Goal: Task Accomplishment & Management: Use online tool/utility

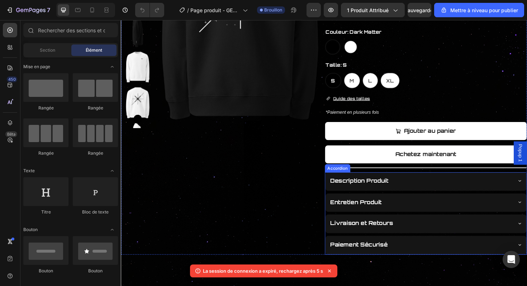
scroll to position [198, 0]
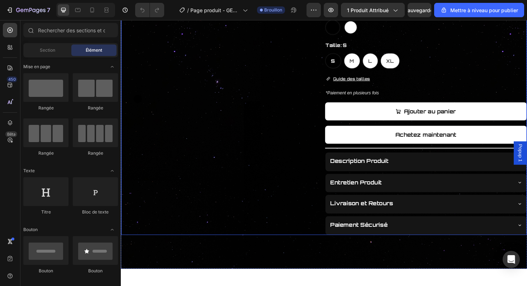
scroll to position [228, 0]
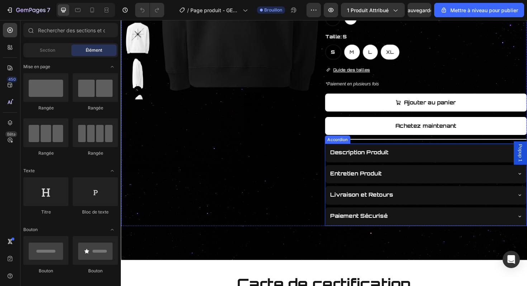
click at [422, 194] on div "Description Produit Entretien Produit Livraison et Retours Paiement Sécurisé" at bounding box center [444, 194] width 214 height 87
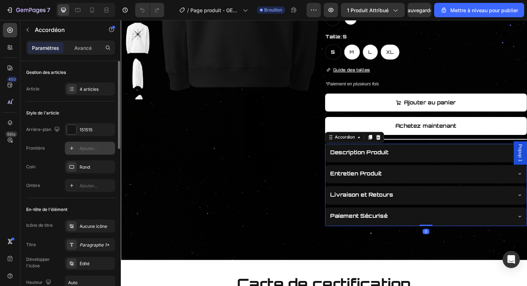
click at [87, 149] on font "Ajouter..." at bounding box center [89, 148] width 18 height 5
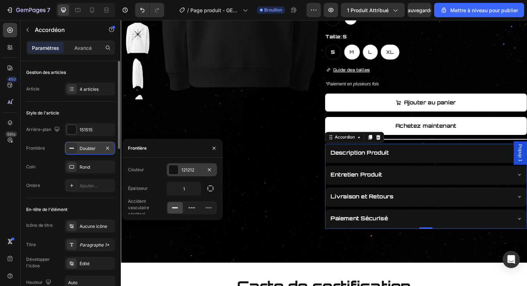
click at [187, 173] on div "121212" at bounding box center [191, 170] width 21 height 6
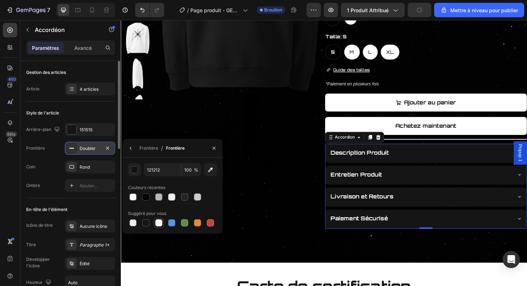
click at [160, 221] on div at bounding box center [158, 222] width 7 height 7
type input "FFFFFF"
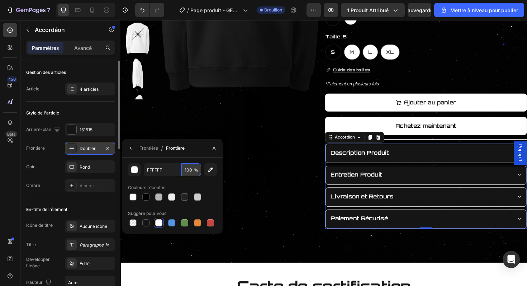
click at [190, 173] on input "100" at bounding box center [191, 169] width 20 height 13
type input "20"
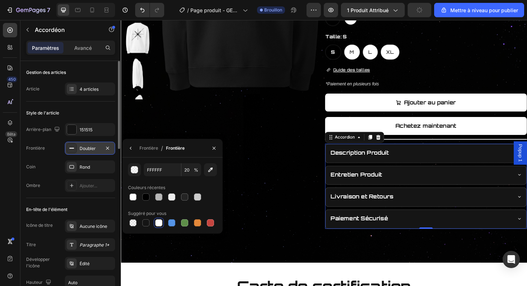
click at [257, 174] on div "Product Images" at bounding box center [228, 55] width 214 height 371
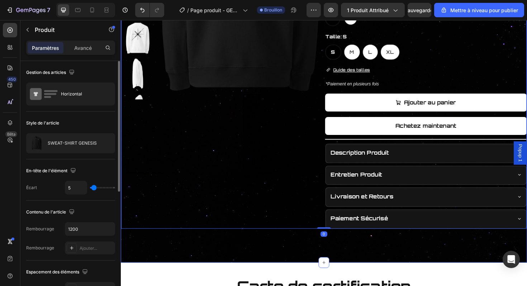
click at [367, 252] on div "Product Images GENESIS SWEAT-SHIRT Product Title Carte de certification Button …" at bounding box center [336, 42] width 430 height 470
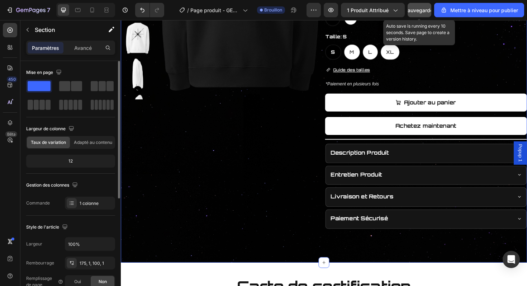
click at [416, 11] on font "Sauvegarder" at bounding box center [420, 10] width 30 height 6
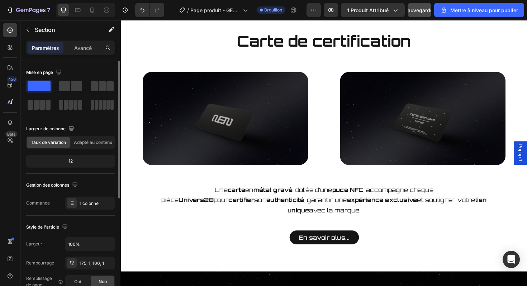
scroll to position [479, 0]
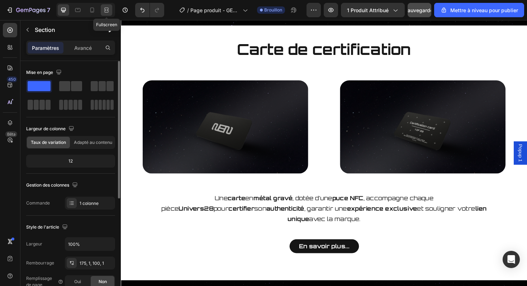
click at [104, 14] on div at bounding box center [106, 9] width 11 height 11
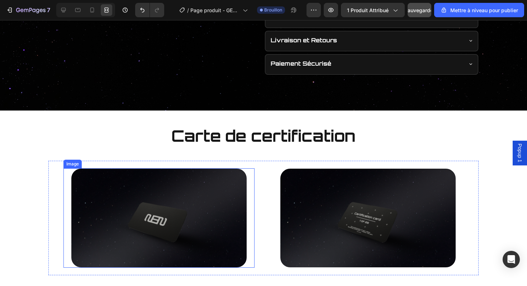
scroll to position [387, 0]
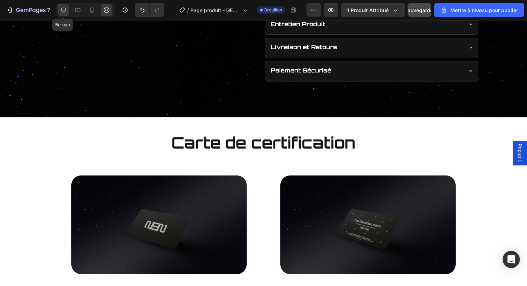
click at [66, 10] on icon at bounding box center [63, 9] width 7 height 7
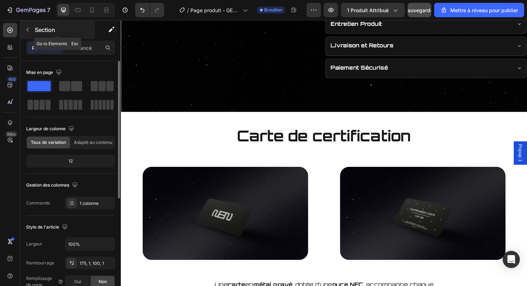
click at [49, 28] on font "Section" at bounding box center [45, 29] width 20 height 7
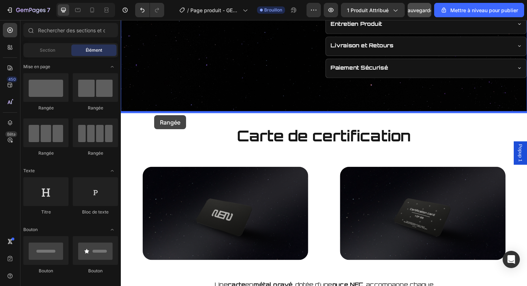
drag, startPoint x: 182, startPoint y: 112, endPoint x: 156, endPoint y: 120, distance: 27.4
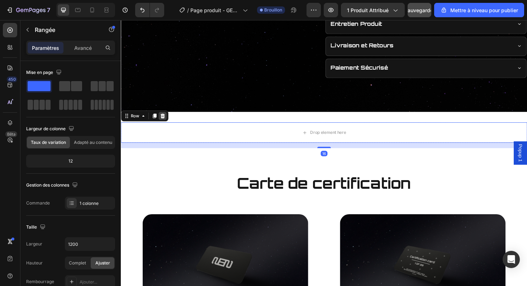
click at [166, 122] on icon at bounding box center [165, 121] width 5 height 5
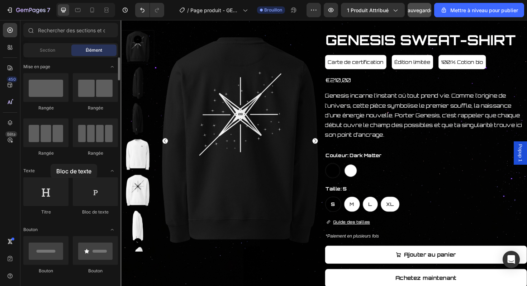
drag, startPoint x: 95, startPoint y: 187, endPoint x: 49, endPoint y: 163, distance: 52.1
drag, startPoint x: 93, startPoint y: 92, endPoint x: 71, endPoint y: 118, distance: 34.6
click at [71, 177] on div "Rangée [GEOGRAPHIC_DATA] [GEOGRAPHIC_DATA] [GEOGRAPHIC_DATA]" at bounding box center [70, 199] width 95 height 44
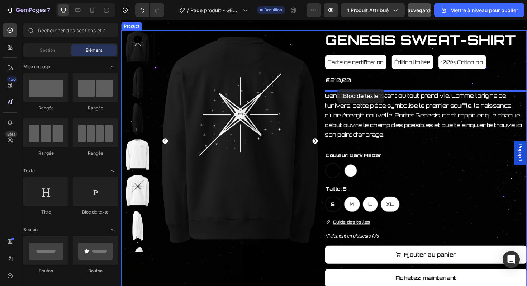
drag, startPoint x: 213, startPoint y: 211, endPoint x: 350, endPoint y: 93, distance: 180.8
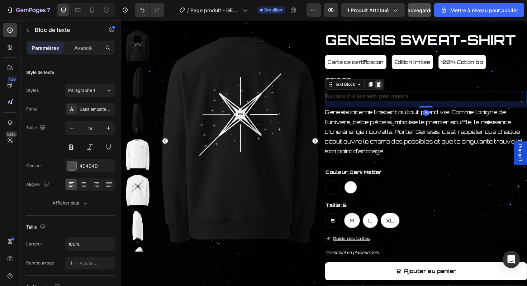
click at [396, 88] on icon at bounding box center [394, 88] width 6 height 6
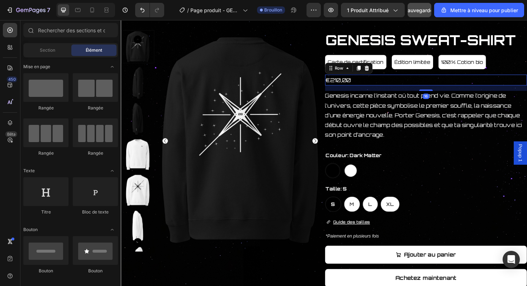
click at [398, 85] on div "€210,00 Product Price Product Price Row 16" at bounding box center [444, 84] width 214 height 12
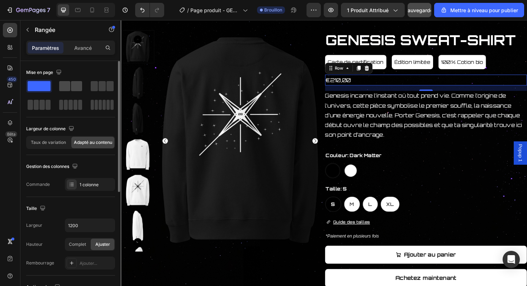
click at [72, 88] on span at bounding box center [76, 86] width 11 height 10
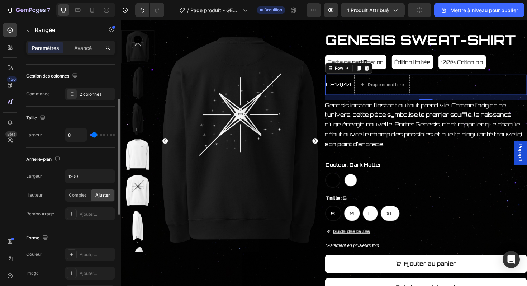
scroll to position [91, 0]
click at [86, 197] on div "Complet" at bounding box center [78, 194] width 24 height 11
click at [97, 195] on font "Ajuster" at bounding box center [102, 194] width 15 height 5
click at [360, 94] on div "€210,00 Product Price Product Price" at bounding box center [351, 89] width 28 height 22
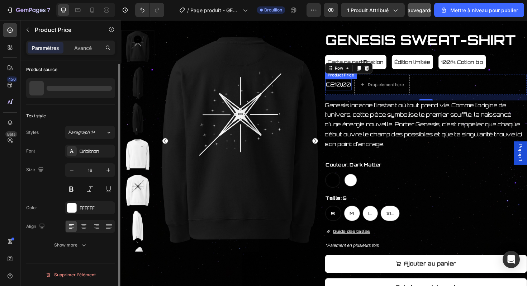
click at [352, 89] on div "€210,00" at bounding box center [351, 88] width 28 height 12
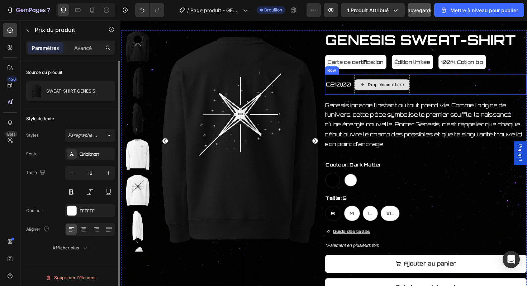
click at [384, 88] on div "Drop element here" at bounding box center [402, 89] width 38 height 6
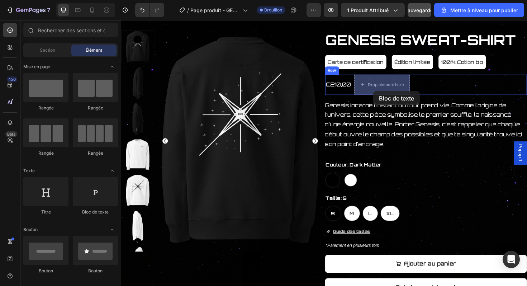
drag, startPoint x: 217, startPoint y: 217, endPoint x: 388, endPoint y: 95, distance: 210.2
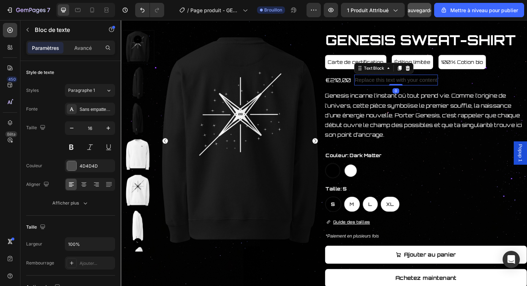
click at [400, 85] on div "Replace this text with your content" at bounding box center [412, 84] width 89 height 12
click at [400, 85] on p "Replace this text with your content" at bounding box center [413, 84] width 88 height 10
click at [412, 85] on p "dont 1€ reversée à la plantation d'arbre" at bounding box center [419, 84] width 100 height 10
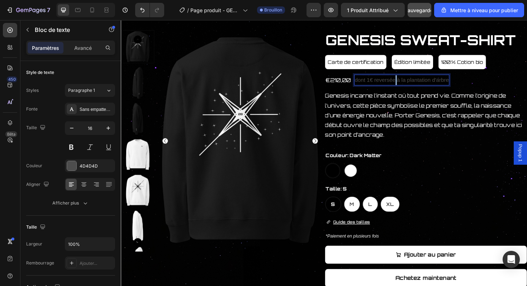
click at [412, 85] on p "dont 1€ reversée à la plantation d'arbre" at bounding box center [419, 84] width 100 height 10
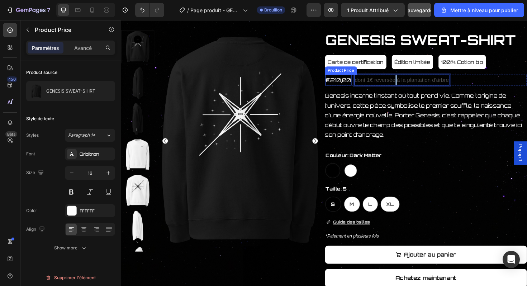
click at [349, 84] on div "€210,00" at bounding box center [351, 84] width 28 height 12
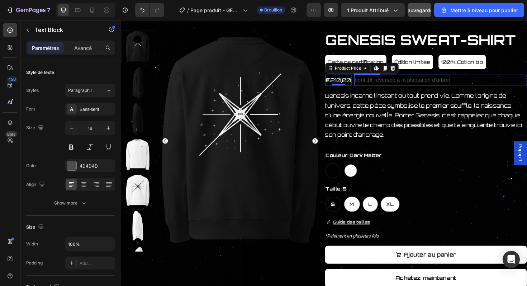
click at [393, 82] on p "dont 1€ reversée à la plantation d'arbre" at bounding box center [419, 84] width 100 height 10
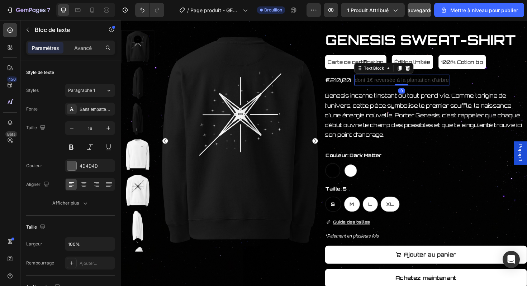
click at [393, 82] on p "dont 1€ reversée à la plantation d'arbre" at bounding box center [419, 84] width 100 height 10
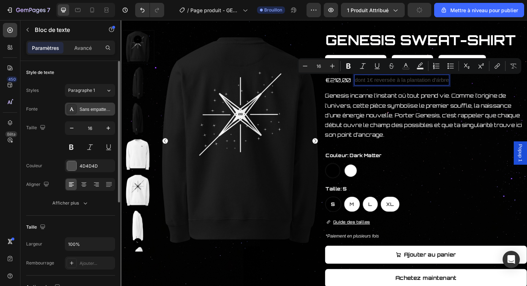
click at [106, 113] on div "Sans empattement" at bounding box center [90, 109] width 50 height 13
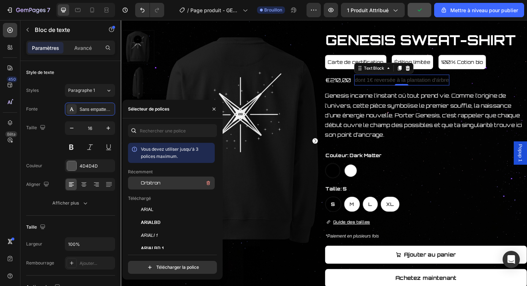
click at [157, 184] on font "Orbitron" at bounding box center [150, 182] width 19 height 5
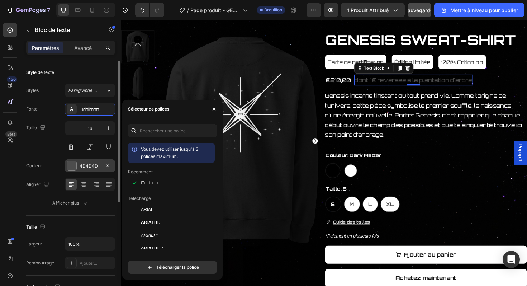
click at [88, 167] on font "4D4D4D" at bounding box center [89, 165] width 18 height 5
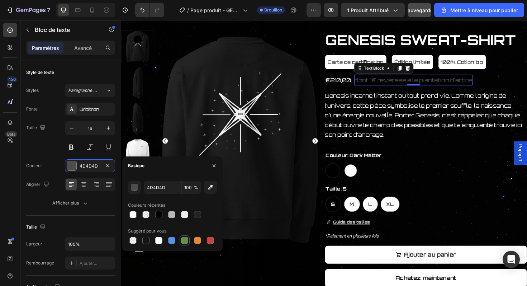
click at [185, 241] on div at bounding box center [184, 240] width 7 height 7
click at [136, 190] on div "button" at bounding box center [134, 187] width 7 height 7
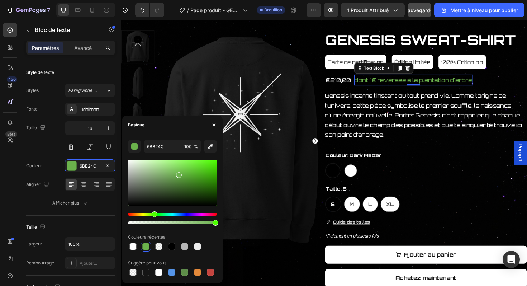
type input "6CB24E"
drag, startPoint x: 175, startPoint y: 181, endPoint x: 178, endPoint y: 173, distance: 8.1
click at [178, 173] on div at bounding box center [179, 175] width 6 height 6
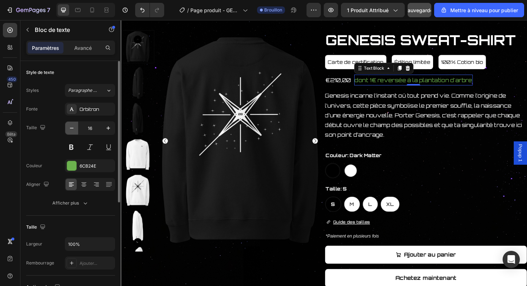
click at [72, 132] on button "button" at bounding box center [71, 128] width 13 height 13
click at [107, 127] on icon "button" at bounding box center [108, 127] width 7 height 7
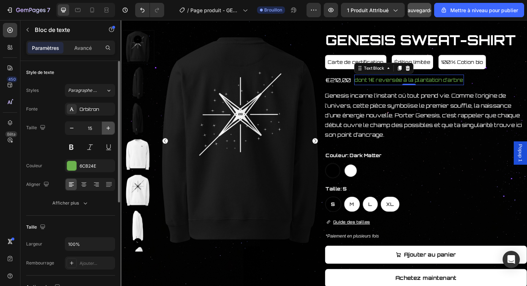
click at [107, 127] on icon "button" at bounding box center [108, 127] width 7 height 7
click at [75, 128] on icon "button" at bounding box center [71, 127] width 7 height 7
click at [113, 128] on button "button" at bounding box center [108, 128] width 13 height 13
click at [110, 124] on icon "button" at bounding box center [108, 127] width 7 height 7
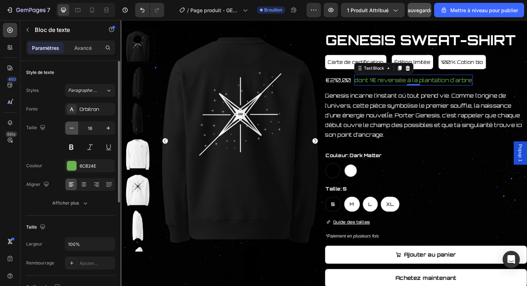
click at [76, 131] on button "button" at bounding box center [71, 128] width 13 height 13
type input "13"
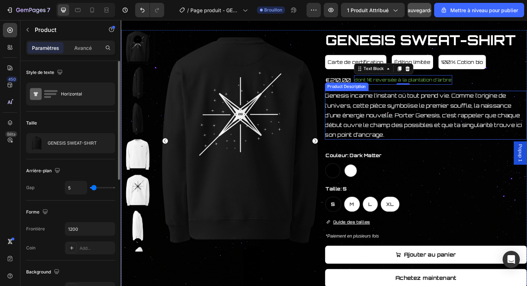
click at [458, 155] on div "GENESIS SWEAT-SHIRT Product Title Carte de certification Button Édition limitée…" at bounding box center [444, 216] width 214 height 371
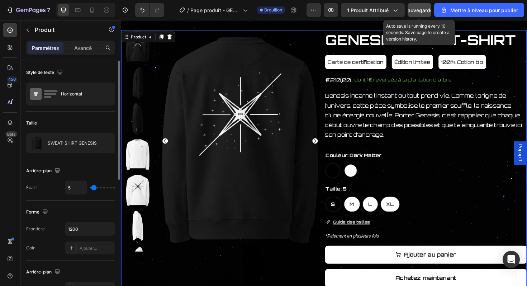
click at [421, 3] on button "Sauvegarder" at bounding box center [420, 10] width 24 height 14
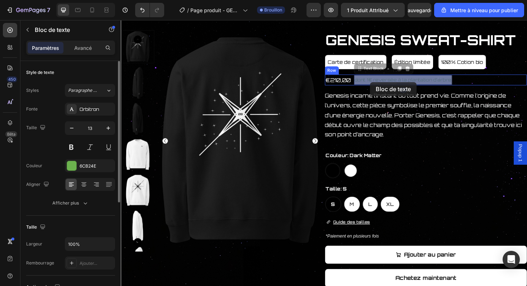
drag, startPoint x: 397, startPoint y: 86, endPoint x: 384, endPoint y: 86, distance: 12.6
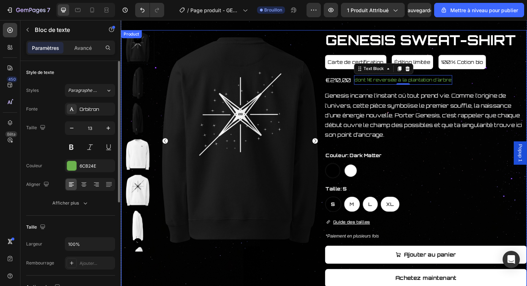
click at [401, 92] on div "GENESIS SWEAT-SHIRT Product Title Carte de certification Button Édition limitée…" at bounding box center [444, 216] width 214 height 371
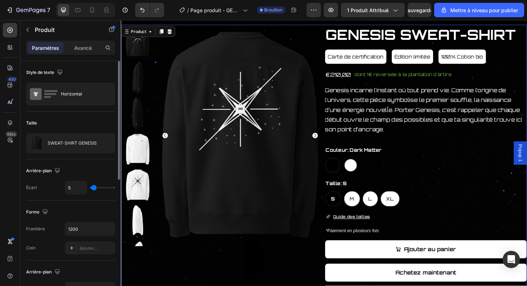
scroll to position [71, 0]
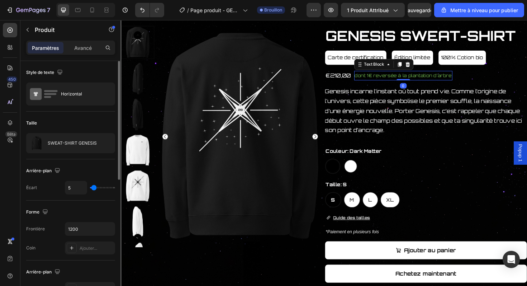
click at [407, 80] on p "dont 1€ reversée à la plantation d'arbre" at bounding box center [420, 79] width 103 height 8
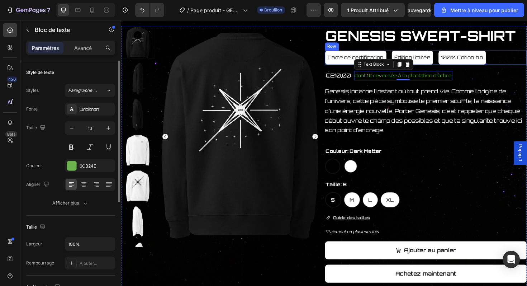
click at [403, 56] on div "Carte de certification Button Édition limitée Button 100% Cotion bio Button Row" at bounding box center [444, 59] width 214 height 15
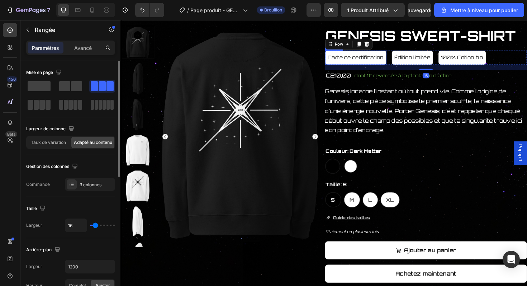
click at [399, 56] on button "Carte de certification" at bounding box center [369, 59] width 65 height 15
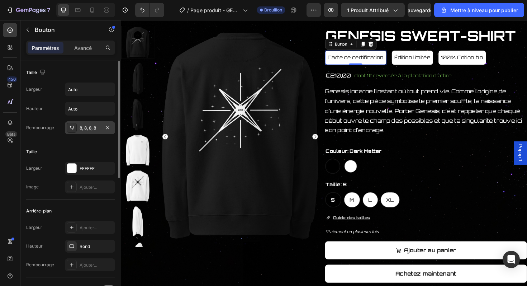
click at [93, 132] on div "8, 8, 8, 8" at bounding box center [90, 127] width 50 height 13
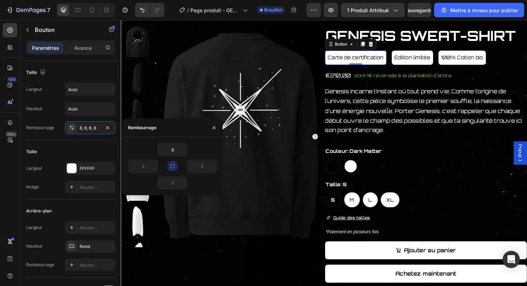
click at [171, 169] on icon "button" at bounding box center [173, 166] width 6 height 6
click at [177, 182] on input "8" at bounding box center [172, 182] width 29 height 13
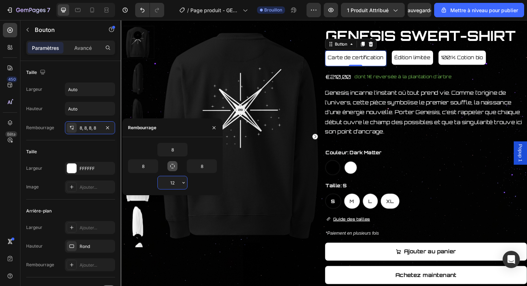
type input "1"
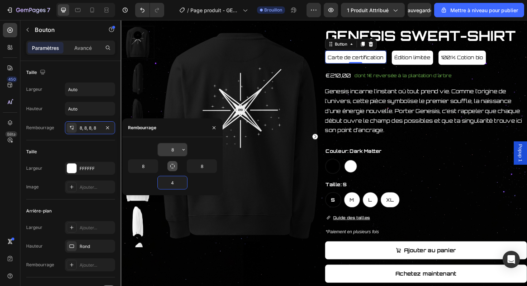
type input "4"
click at [175, 150] on input "8" at bounding box center [172, 149] width 29 height 13
type input "4"
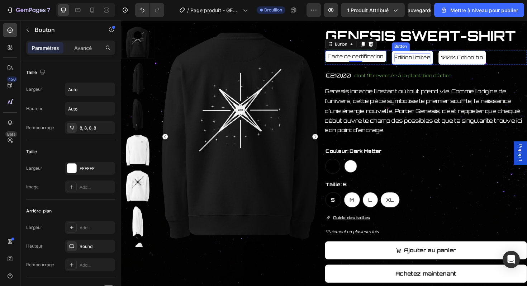
click at [422, 60] on p "Édition limitée" at bounding box center [430, 59] width 38 height 9
click at [436, 63] on p "Édition limitée" at bounding box center [430, 59] width 38 height 9
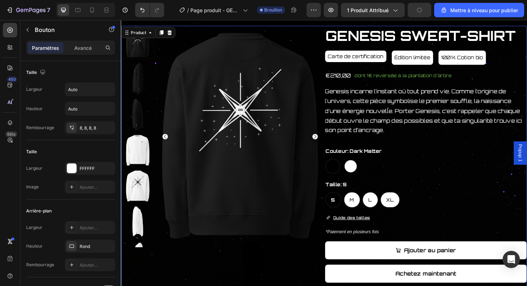
click at [409, 71] on div "GENESIS SWEAT-SHIRT Product Title Carte de certification Button Édition limitée…" at bounding box center [444, 211] width 214 height 371
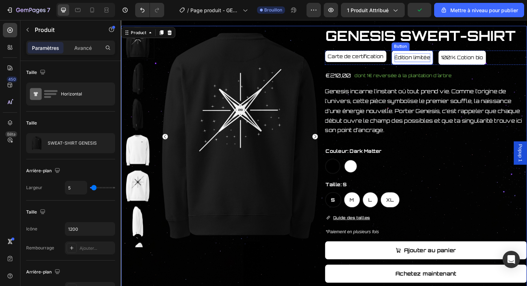
click at [412, 64] on p "Édition limitée" at bounding box center [430, 59] width 38 height 9
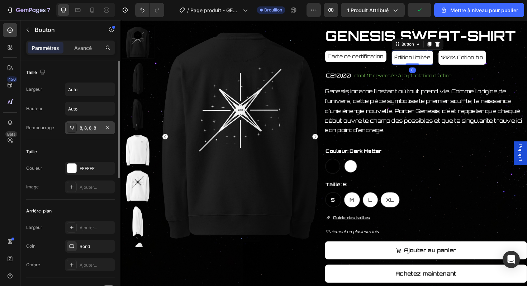
click at [93, 131] on div "8, 8, 8, 8" at bounding box center [90, 127] width 50 height 13
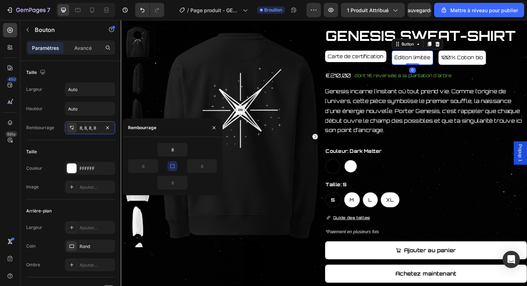
click at [175, 168] on button "button" at bounding box center [172, 166] width 10 height 10
click at [175, 155] on input "8" at bounding box center [172, 149] width 29 height 13
type input "4"
click at [174, 181] on input "8" at bounding box center [172, 182] width 29 height 13
type input "4"
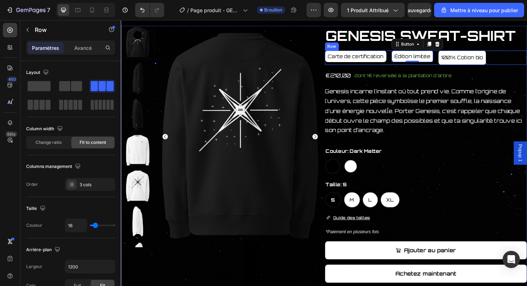
click at [507, 64] on div "Carte de certification Button Édition limitée Button 0 100% Cotion bio Button R…" at bounding box center [444, 59] width 214 height 15
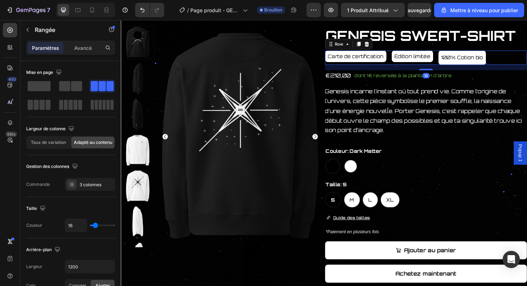
click at [496, 67] on div "16" at bounding box center [444, 70] width 214 height 6
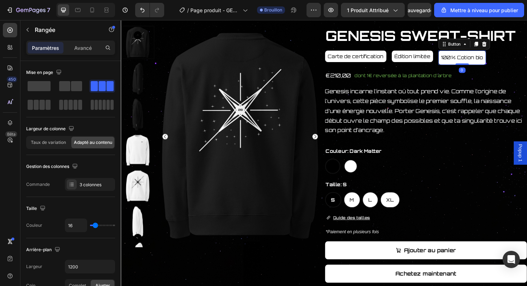
click at [499, 65] on button "100% Cotion bio" at bounding box center [482, 59] width 50 height 15
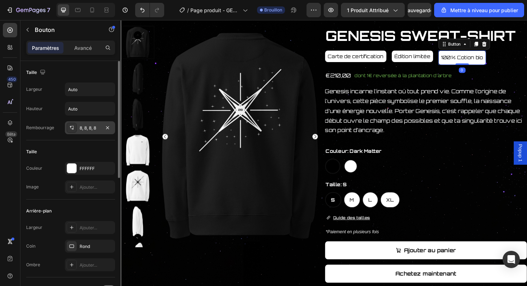
click at [96, 127] on font "8, 8, 8, 8" at bounding box center [88, 127] width 16 height 5
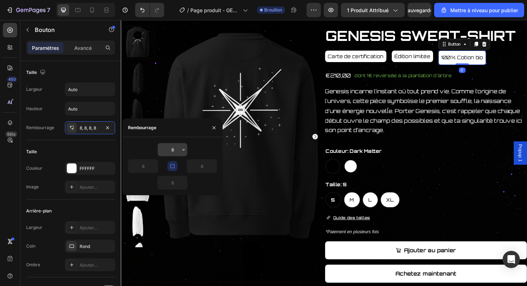
click at [172, 146] on input "8" at bounding box center [172, 149] width 29 height 13
click at [178, 165] on div "8" at bounding box center [195, 166] width 44 height 14
click at [176, 165] on button "button" at bounding box center [172, 166] width 10 height 10
click at [179, 150] on input "8" at bounding box center [172, 149] width 29 height 13
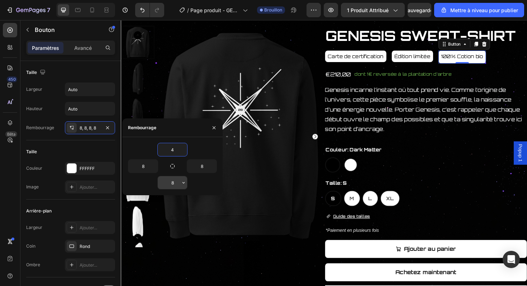
type input "4"
click at [176, 184] on input "8" at bounding box center [172, 182] width 29 height 13
type input "4"
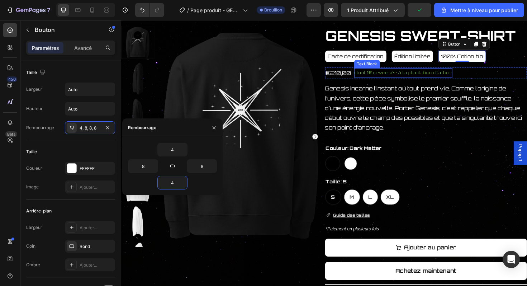
click at [430, 77] on p "dont 1€ reversée à la plantation d'arbre" at bounding box center [420, 76] width 103 height 8
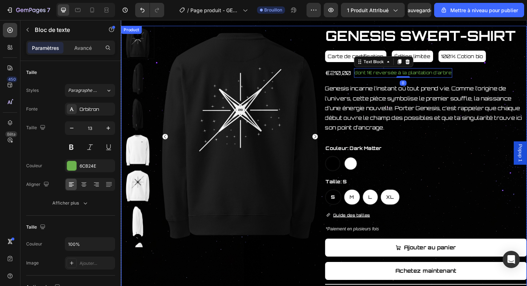
click at [501, 71] on div "€210,00 Product Price Product Price dont 1€ reversée à la plantation d'arbre Te…" at bounding box center [444, 76] width 214 height 12
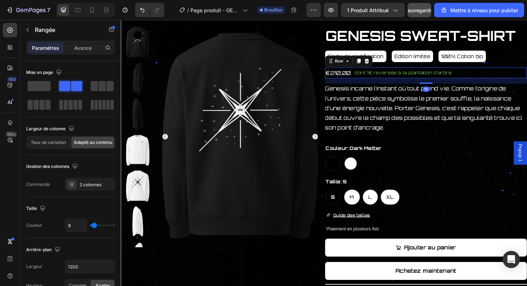
click at [420, 14] on button "Sauvegarder" at bounding box center [420, 10] width 24 height 14
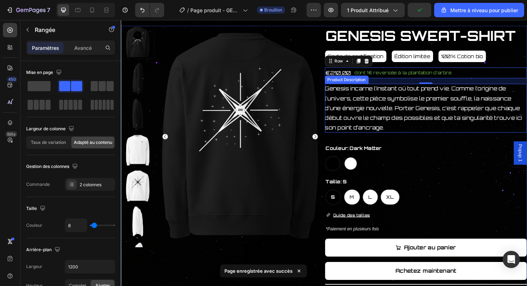
click at [429, 131] on div "Genesis incarne l’instant où tout prend vie. Comme l’origine de l’univers, cett…" at bounding box center [444, 114] width 214 height 52
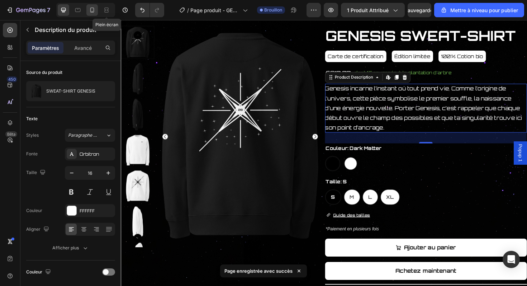
click at [96, 7] on icon at bounding box center [92, 9] width 7 height 7
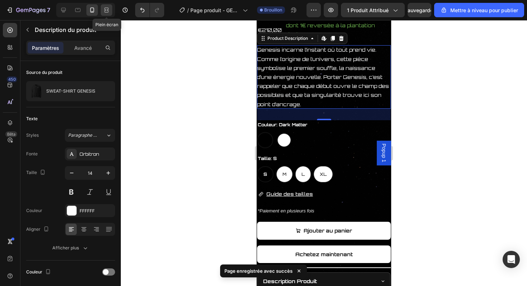
click at [101, 9] on div at bounding box center [106, 9] width 11 height 11
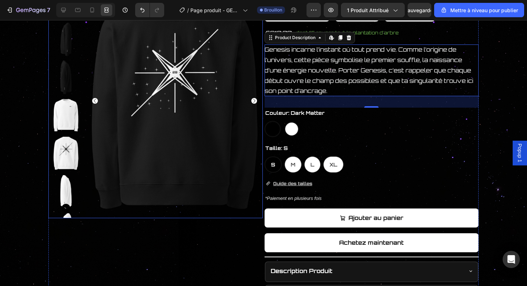
scroll to position [114, 0]
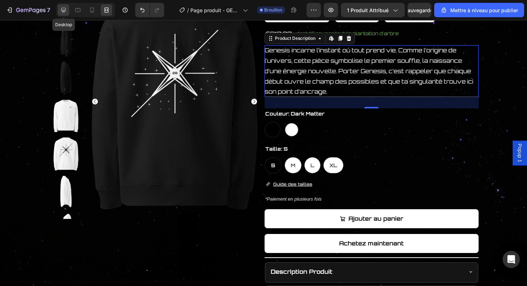
click at [59, 12] on div at bounding box center [63, 9] width 11 height 11
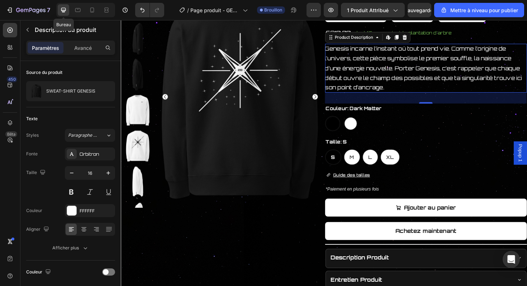
scroll to position [114, 0]
click at [71, 169] on icon "button" at bounding box center [71, 172] width 7 height 7
type input "15"
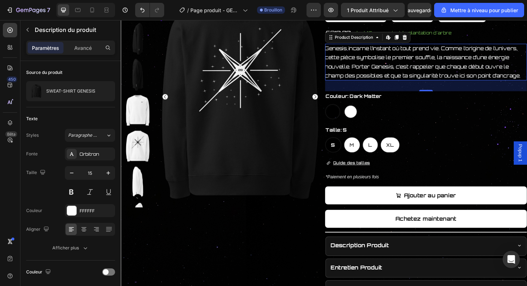
click at [381, 63] on div "Genesis incarne l’instant où tout prend vie. Comme l’origine de l’univers, cett…" at bounding box center [444, 64] width 214 height 39
click at [382, 80] on p "Genesis incarne l’instant où tout prend vie. Comme l’origine de l’univers, cett…" at bounding box center [440, 65] width 207 height 36
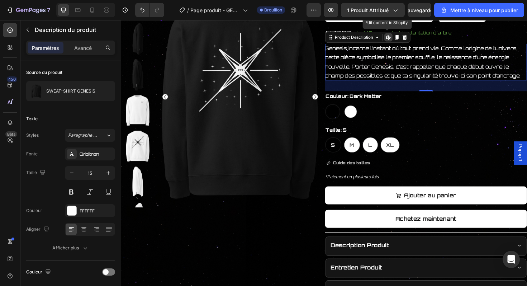
click at [422, 110] on div "Dark Matter Dark Matter Stellar Light Stellar Light" at bounding box center [444, 117] width 214 height 16
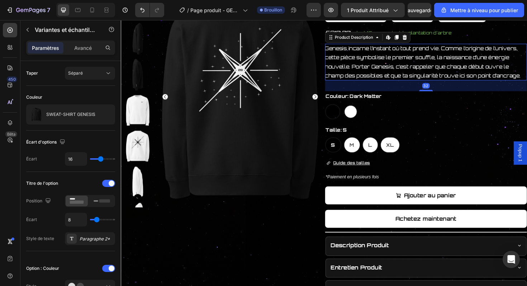
click at [420, 78] on p "Genesis incarne l’instant où tout prend vie. Comme l’origine de l’univers, cett…" at bounding box center [440, 65] width 207 height 36
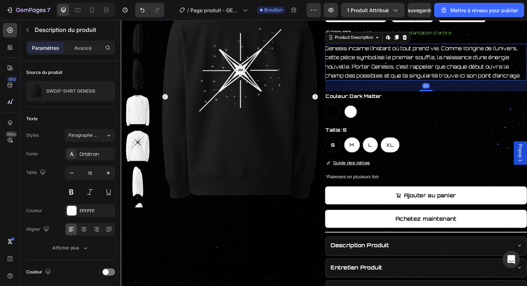
click at [420, 78] on p "Genesis incarne l’instant où tout prend vie. Comme l’origine de l’univers, cett…" at bounding box center [440, 65] width 207 height 36
click at [478, 47] on p "Genesis incarne l’instant où tout prend vie. Comme l’origine de l’univers, cett…" at bounding box center [440, 65] width 207 height 36
click at [359, 48] on p "Genesis incarne l’instant où tout prend vie. Comme l’origine de l’univers, cett…" at bounding box center [440, 65] width 207 height 36
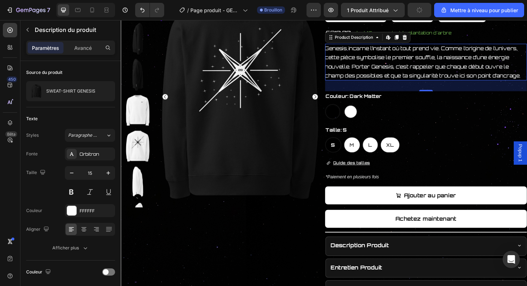
click at [354, 49] on p "Genesis incarne l’instant où tout prend vie. Comme l’origine de l’univers, cett…" at bounding box center [440, 65] width 207 height 36
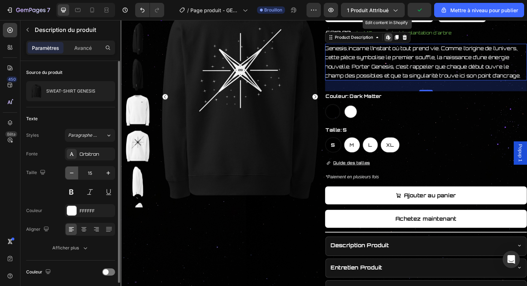
click at [75, 172] on icon "button" at bounding box center [71, 172] width 7 height 7
type input "14"
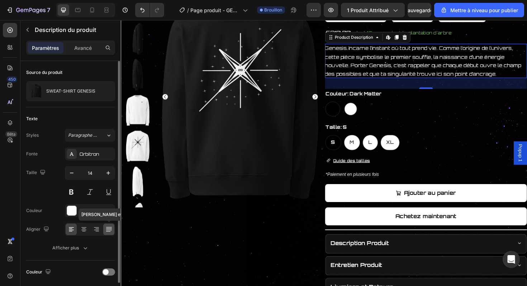
click at [107, 226] on icon at bounding box center [108, 229] width 7 height 7
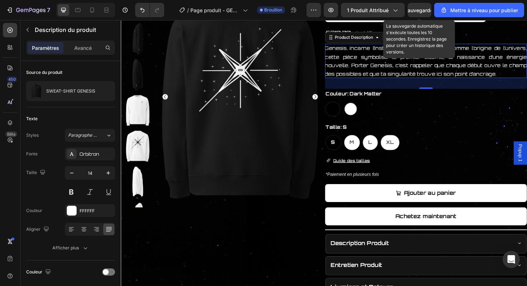
click at [421, 8] on font "Sauvegarder" at bounding box center [420, 10] width 30 height 6
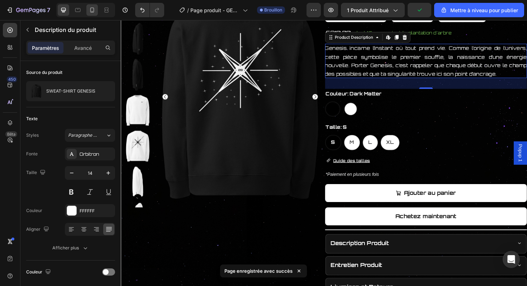
click at [91, 12] on icon at bounding box center [92, 10] width 4 height 5
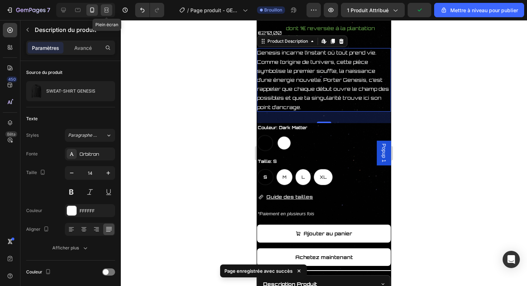
click at [107, 11] on icon at bounding box center [106, 9] width 7 height 7
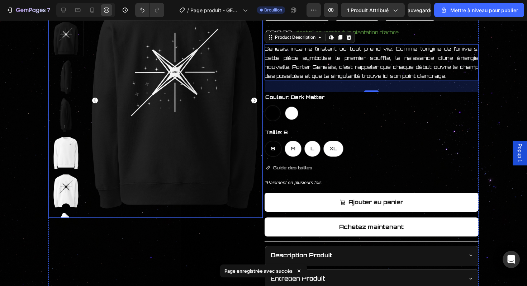
scroll to position [114, 0]
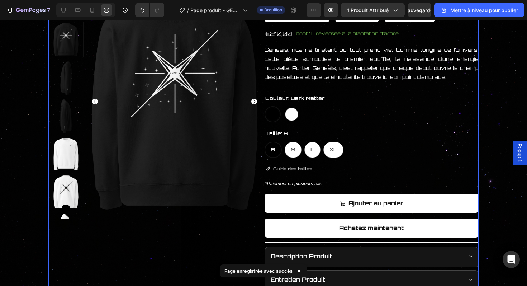
click at [214, 241] on div "Product Images" at bounding box center [155, 160] width 214 height 353
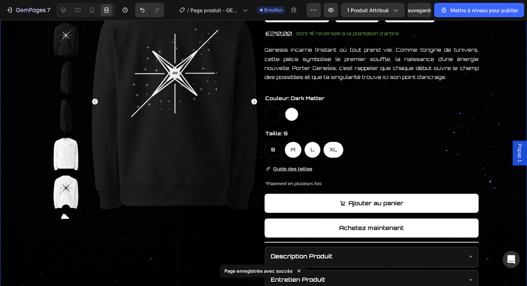
click at [14, 218] on div "Product Images GENESIS SWEAT-SHIRT Product Title Carte de certification Button …" at bounding box center [263, 160] width 526 height 353
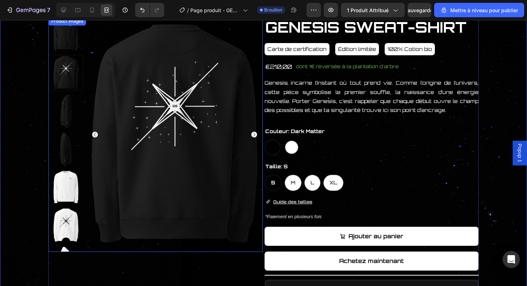
scroll to position [80, 0]
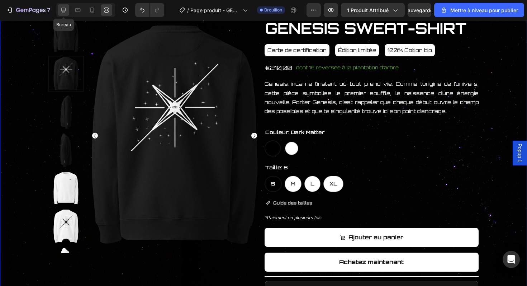
click at [68, 10] on div at bounding box center [63, 9] width 11 height 11
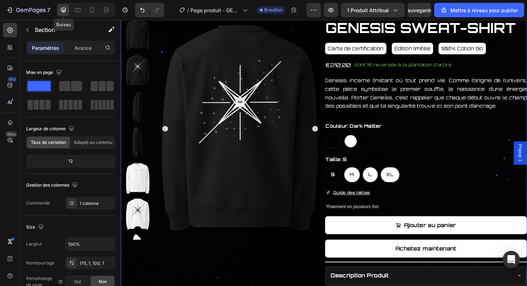
scroll to position [80, 0]
click at [399, 52] on button "Carte de certification" at bounding box center [369, 50] width 65 height 12
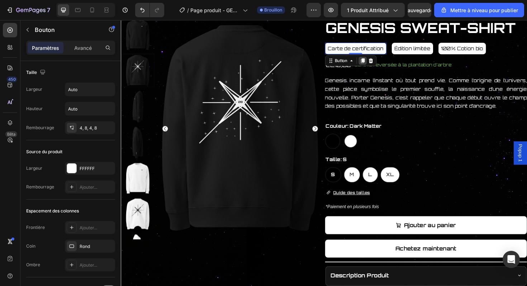
click at [376, 59] on div at bounding box center [377, 63] width 9 height 9
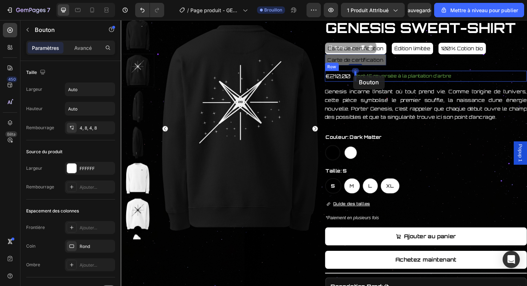
drag, startPoint x: 399, startPoint y: 63, endPoint x: 367, endPoint y: 79, distance: 35.8
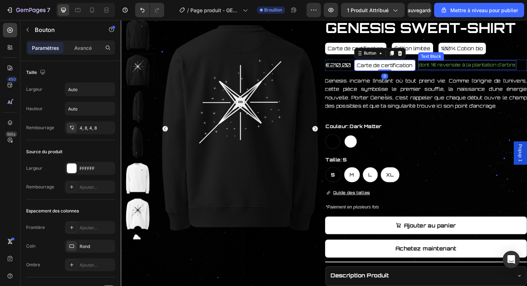
click at [460, 70] on p "dont 1€ reversée à la plantation d'arbre" at bounding box center [487, 67] width 103 height 8
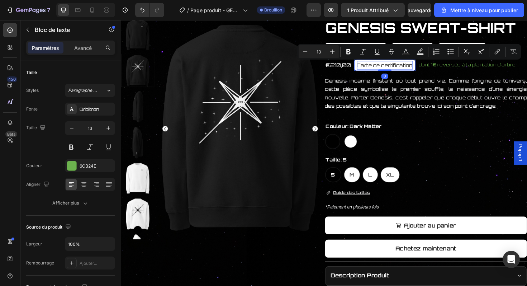
click at [418, 65] on p "Carte de certification" at bounding box center [400, 67] width 59 height 9
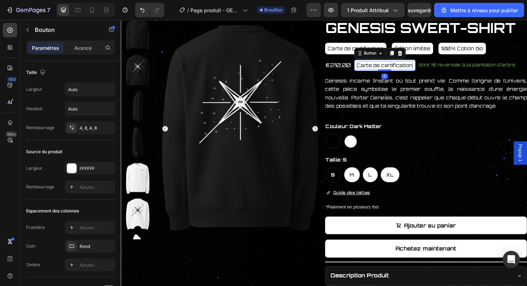
click at [418, 65] on p "Carte de certification" at bounding box center [400, 67] width 59 height 9
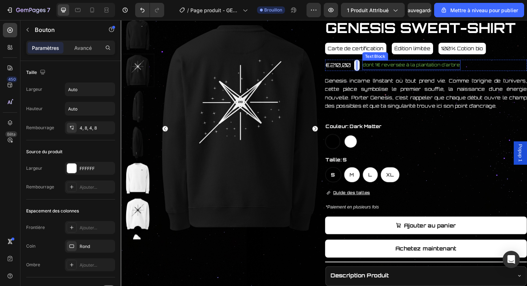
click at [426, 70] on p "dont 1€ reversée à la plantation d'arbre" at bounding box center [428, 67] width 103 height 8
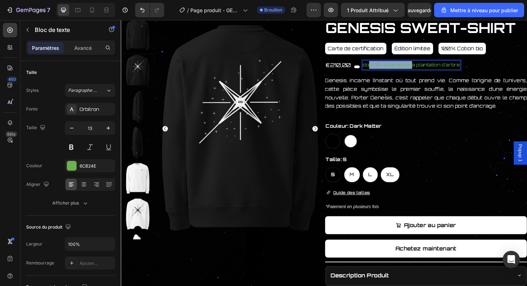
drag, startPoint x: 428, startPoint y: 66, endPoint x: 382, endPoint y: 69, distance: 46.0
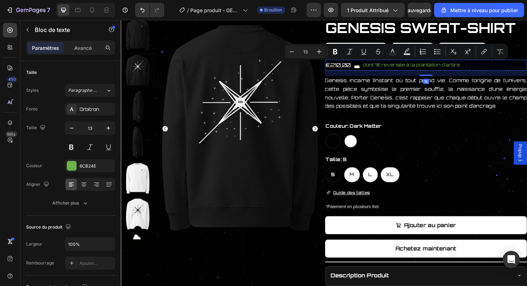
click at [495, 72] on div "€210,00 Product Price Product Price Button dont 1€ reversée à la plantation d'a…" at bounding box center [444, 68] width 214 height 12
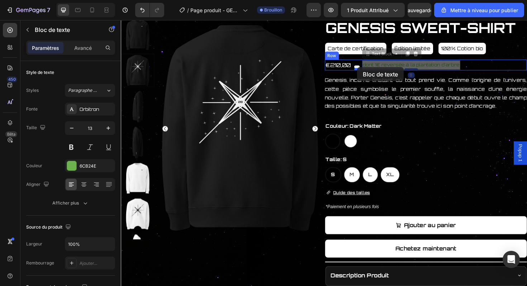
drag, startPoint x: 477, startPoint y: 70, endPoint x: 371, endPoint y: 70, distance: 106.2
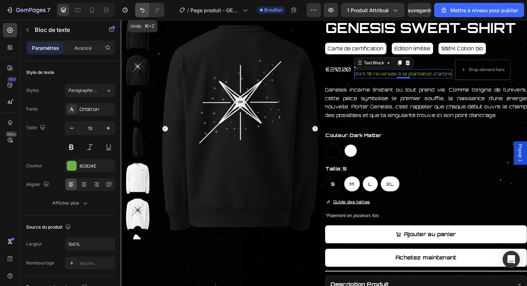
click at [142, 13] on icon "Annuler/Rétablir" at bounding box center [142, 9] width 7 height 7
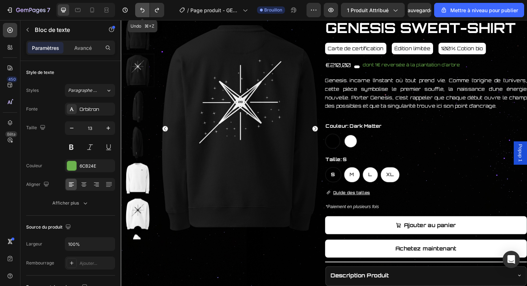
click at [142, 13] on icon "Annuler/Rétablir" at bounding box center [142, 9] width 7 height 7
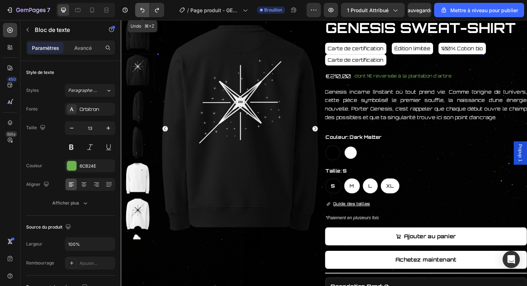
click at [142, 13] on icon "Annuler/Rétablir" at bounding box center [142, 9] width 7 height 7
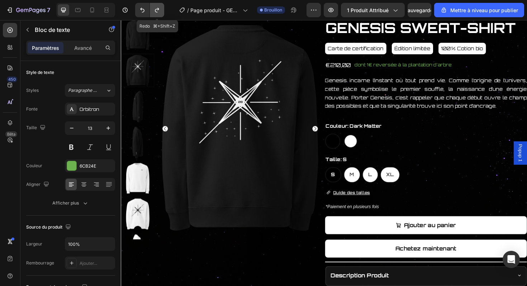
click at [153, 10] on button "Annuler/Rétablir" at bounding box center [157, 10] width 14 height 14
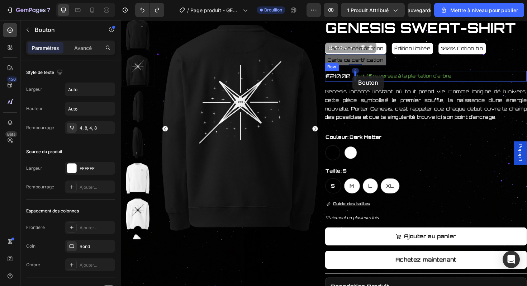
drag, startPoint x: 397, startPoint y: 61, endPoint x: 367, endPoint y: 79, distance: 35.9
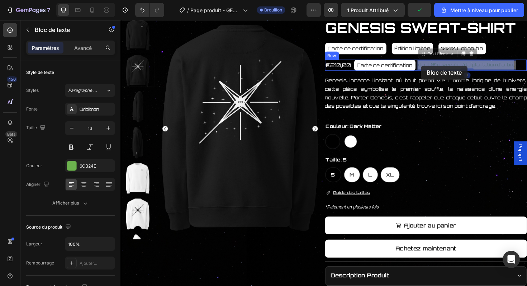
drag, startPoint x: 447, startPoint y: 68, endPoint x: 452, endPoint y: 70, distance: 5.7
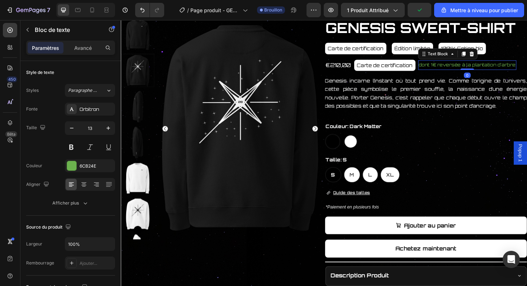
click at [452, 70] on p "dont 1€ reversée à la plantation d'arbre" at bounding box center [487, 67] width 103 height 8
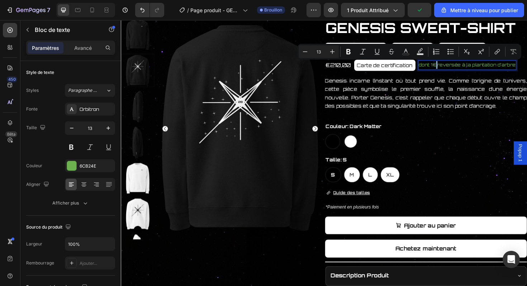
copy p "dont 1€ reversée à la plantation d'arbre"
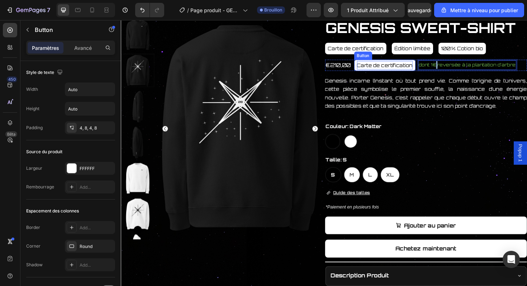
click at [406, 64] on p "Carte de certification" at bounding box center [400, 67] width 59 height 9
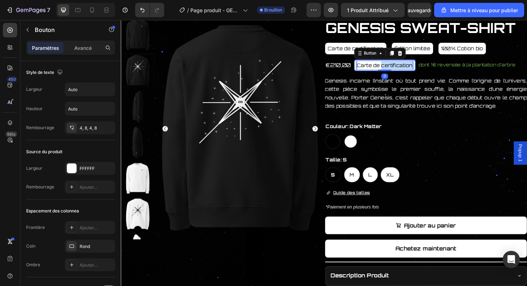
click at [406, 64] on p "Carte de certification" at bounding box center [400, 67] width 59 height 9
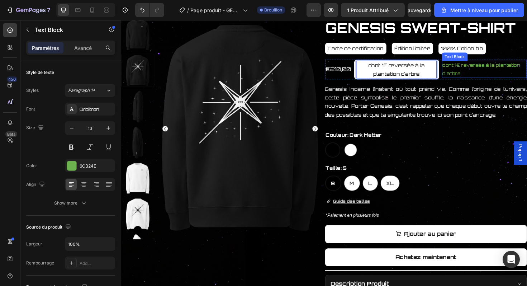
click at [471, 74] on p "dont 1€ reversée à la plantation d'arbre" at bounding box center [506, 72] width 89 height 17
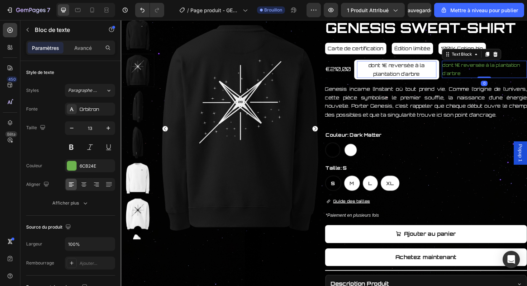
click at [471, 74] on p "dont 1€ reversée à la plantation d'arbre" at bounding box center [506, 72] width 89 height 17
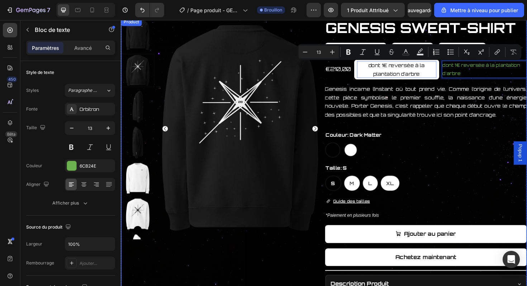
click at [515, 84] on div "GENESIS SWEAT-SHIRT Product Title Carte de certification Button Édition limitée…" at bounding box center [444, 199] width 214 height 362
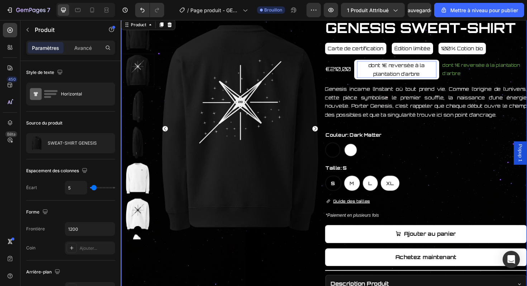
click at [515, 77] on p "dont 1€ reversée à la plantation d'arbre" at bounding box center [506, 72] width 89 height 17
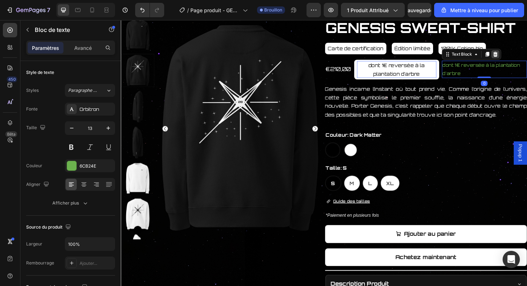
click at [519, 56] on icon at bounding box center [517, 56] width 5 height 5
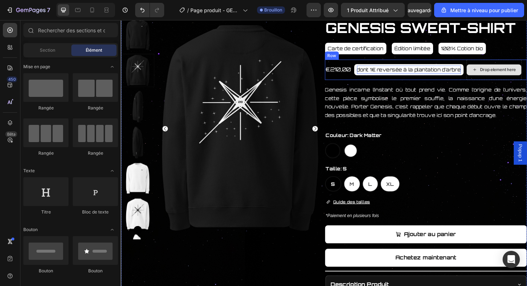
click at [489, 79] on div "Drop element here" at bounding box center [516, 73] width 59 height 22
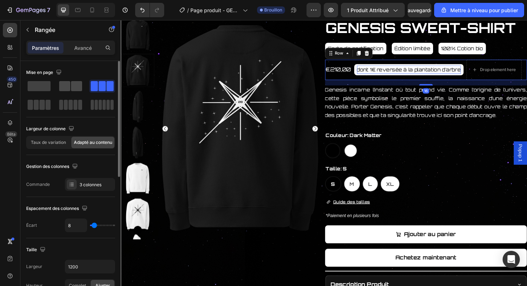
click at [77, 85] on span at bounding box center [76, 86] width 11 height 10
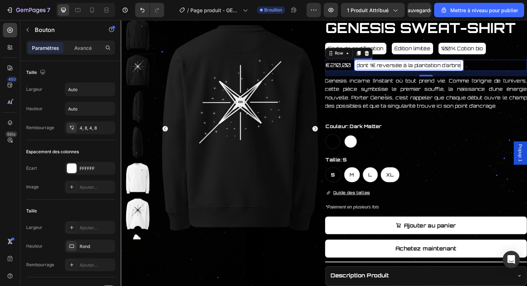
click at [440, 68] on p "dont 1€ reversée à la plantation d'arbre" at bounding box center [426, 67] width 110 height 9
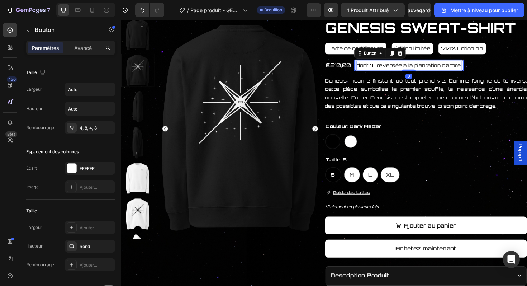
click at [440, 68] on p "dont 1€ reversée à la plantation d'arbre" at bounding box center [426, 67] width 110 height 9
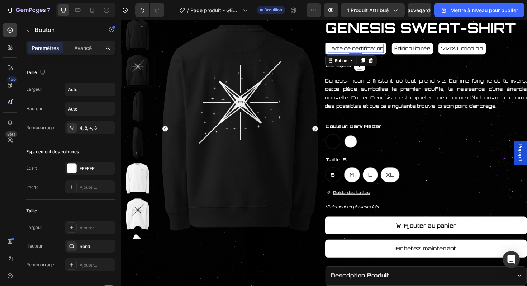
click at [384, 51] on p "Carte de certification" at bounding box center [369, 50] width 59 height 9
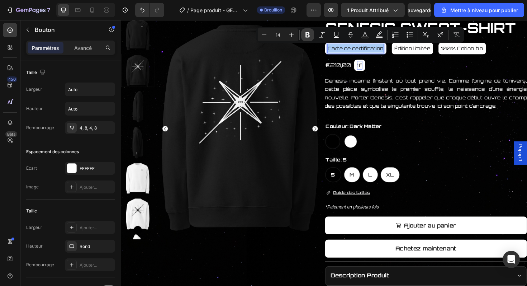
click at [309, 36] on icon "Editor contextual toolbar" at bounding box center [308, 34] width 4 height 5
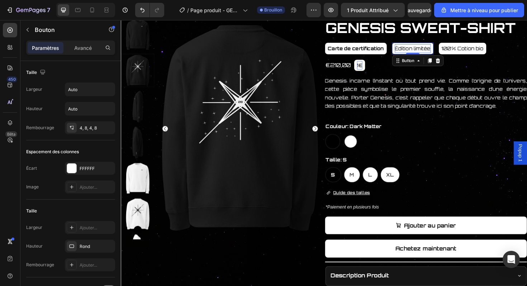
click at [428, 51] on p "Édition limitée" at bounding box center [430, 50] width 38 height 9
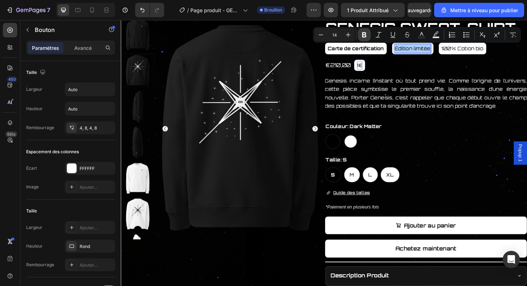
click at [366, 33] on icon "Editor contextual toolbar" at bounding box center [364, 34] width 7 height 7
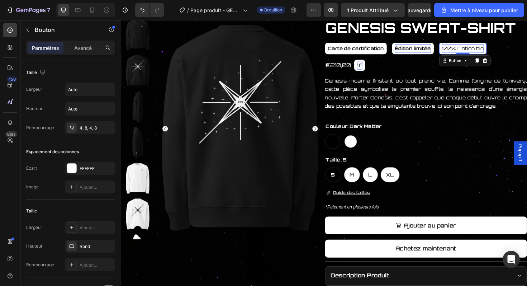
click at [472, 49] on p "100% Cotion bio" at bounding box center [483, 50] width 44 height 9
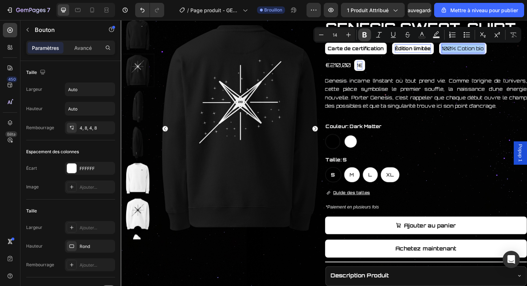
click at [369, 37] on button "Bold" at bounding box center [364, 34] width 13 height 13
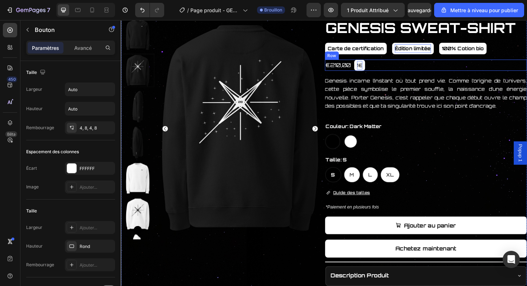
click at [403, 72] on div "€210,00 Product Price Product Price 1€ Button Row" at bounding box center [444, 68] width 214 height 12
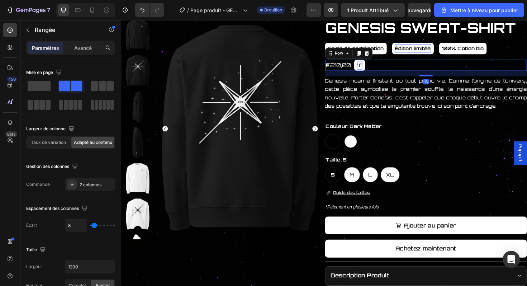
click at [377, 69] on p "1€" at bounding box center [374, 67] width 6 height 9
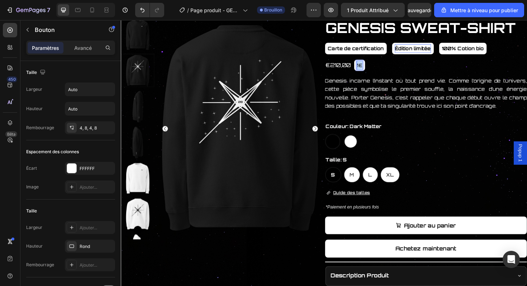
click at [377, 69] on p "1€" at bounding box center [374, 67] width 6 height 9
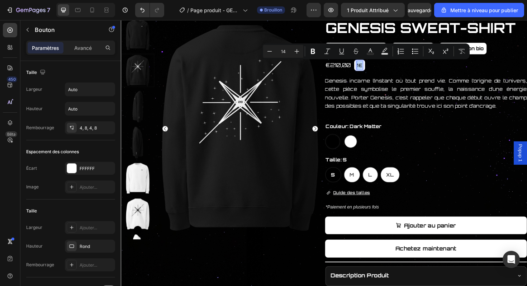
click at [377, 69] on p "1€" at bounding box center [374, 67] width 6 height 9
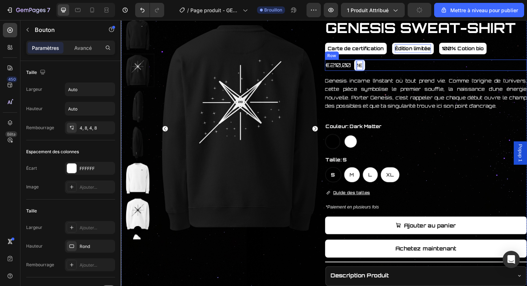
click at [368, 62] on button "1€" at bounding box center [373, 68] width 11 height 12
click at [368, 62] on button "1€ don" at bounding box center [379, 68] width 23 height 12
click at [368, 62] on button "1€ dedon" at bounding box center [383, 68] width 30 height 12
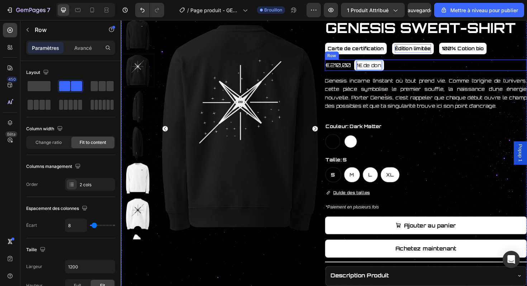
click at [412, 70] on div "€210,00 Product Price Product Price 1€ de don Button 0 Row" at bounding box center [444, 68] width 214 height 12
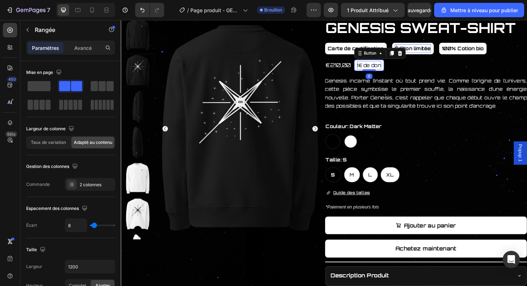
click at [387, 67] on p "1€ de don" at bounding box center [384, 67] width 26 height 9
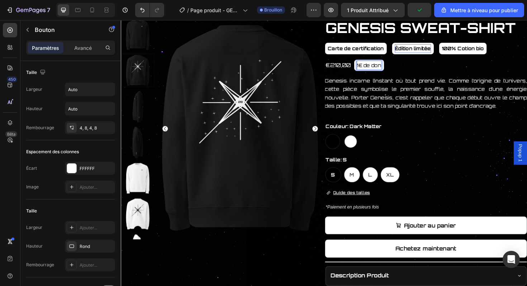
click at [405, 67] on div "€210,00 Product Price Product Price 1€ de don Button 0 Row" at bounding box center [444, 68] width 214 height 12
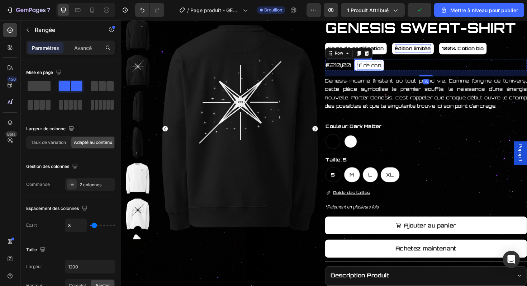
click at [393, 67] on p "1€ de don" at bounding box center [384, 67] width 26 height 9
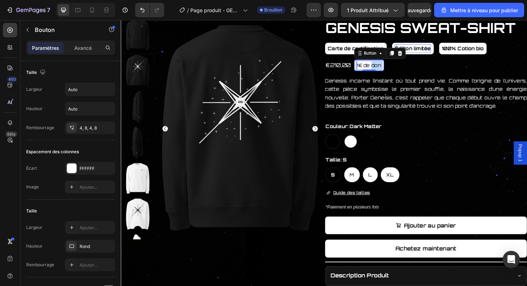
click at [388, 64] on p "1€ de don" at bounding box center [384, 67] width 26 height 9
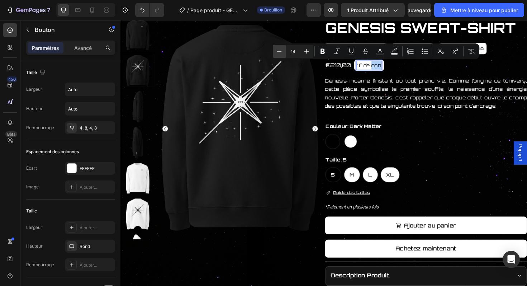
click at [284, 52] on button "Minus" at bounding box center [279, 51] width 13 height 13
type input "13"
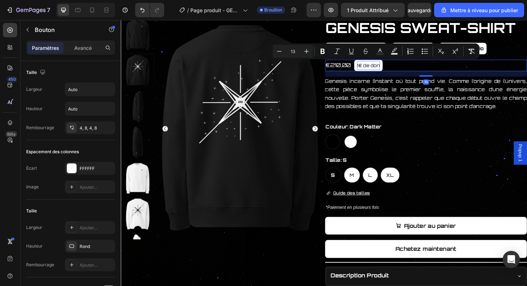
click at [415, 68] on div "€210,00 Product Price Product Price 1€ de don Button Row 16" at bounding box center [444, 68] width 214 height 12
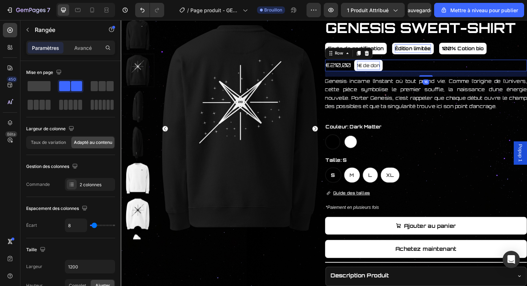
click at [399, 68] on div "€210,00 Product Price Product Price 1€ de don Button Row 16" at bounding box center [444, 68] width 214 height 12
click at [396, 68] on button "1€ de don" at bounding box center [383, 68] width 30 height 12
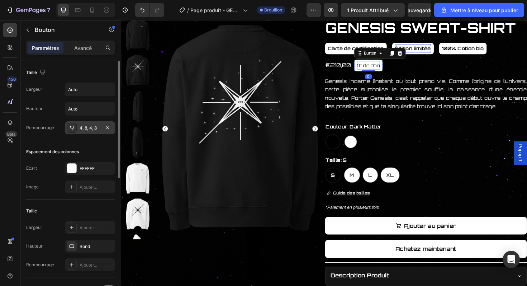
click at [92, 129] on font "4, 8, 4, 8" at bounding box center [88, 127] width 17 height 5
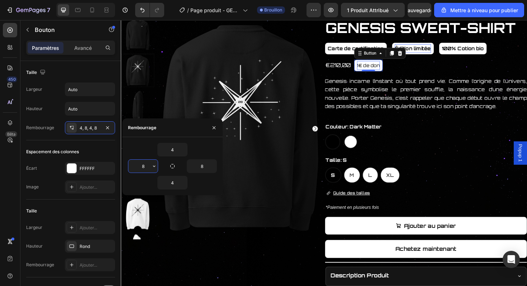
click at [140, 168] on input "8" at bounding box center [142, 166] width 29 height 13
click at [140, 168] on input "4" at bounding box center [142, 166] width 29 height 13
type input "8"
click at [170, 151] on input "4" at bounding box center [172, 149] width 29 height 13
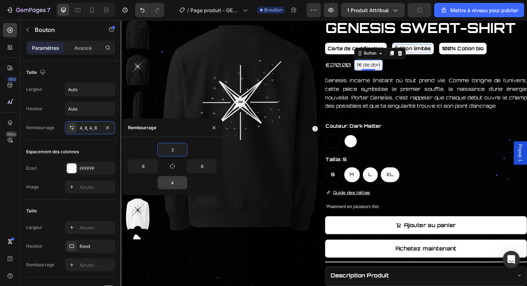
type input "2"
click at [173, 184] on input "4" at bounding box center [172, 182] width 29 height 13
type input "2"
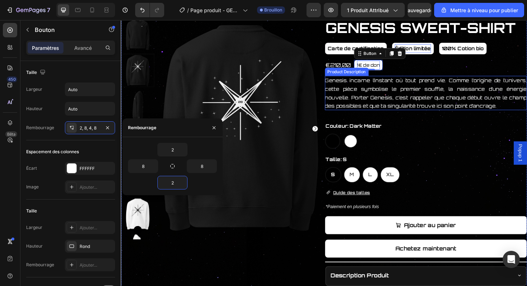
click at [415, 77] on div "GENESIS SWEAT-SHIRT Product Title Carte de certification Button Édition limitée…" at bounding box center [444, 194] width 214 height 353
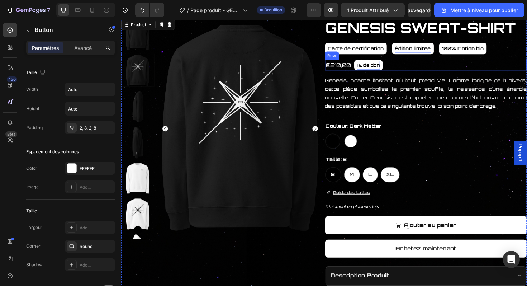
click at [398, 72] on div "1€ de [PERSON_NAME]" at bounding box center [383, 67] width 30 height 11
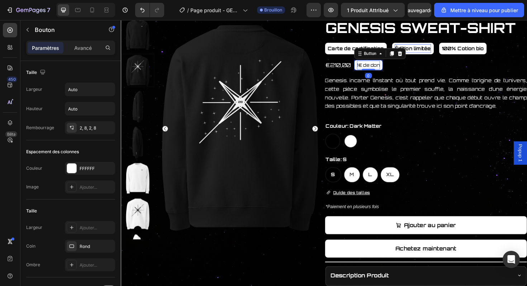
click at [398, 71] on button "1€ de don" at bounding box center [383, 67] width 30 height 11
click at [397, 70] on button "1€ de don" at bounding box center [383, 67] width 30 height 11
click at [394, 66] on span "1€ de don" at bounding box center [383, 68] width 24 height 6
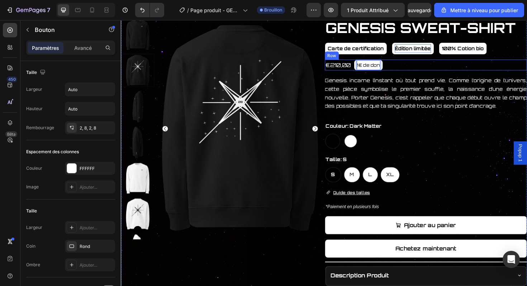
click at [368, 62] on button "1€ de don" at bounding box center [383, 67] width 30 height 11
click at [368, 62] on button "1€ de don pour" at bounding box center [390, 67] width 44 height 11
click at [368, 62] on button "1€ de don pour le" at bounding box center [393, 67] width 50 height 11
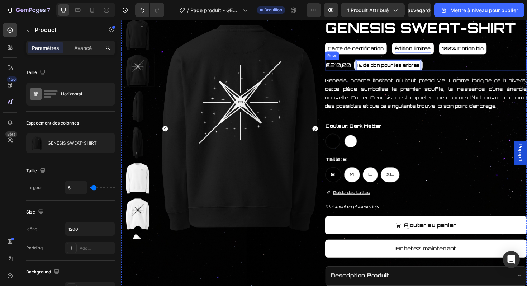
click at [466, 74] on div "GENESIS SWEAT-SHIRT Product Title Carte de certification Button Édition limitée…" at bounding box center [444, 194] width 214 height 353
click at [439, 70] on button "1€ de don pour les arbres" at bounding box center [404, 67] width 72 height 11
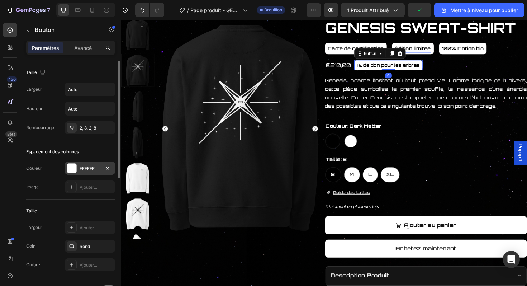
click at [73, 167] on div at bounding box center [71, 168] width 9 height 9
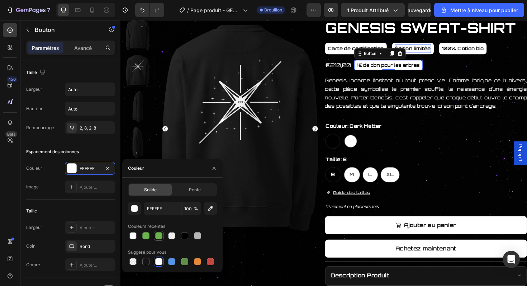
click at [158, 235] on div at bounding box center [158, 235] width 7 height 7
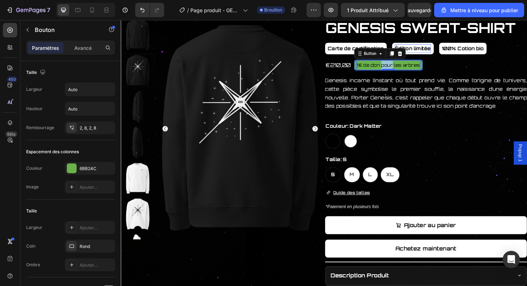
click at [402, 70] on span "1€ de don pour les arbres" at bounding box center [404, 68] width 67 height 6
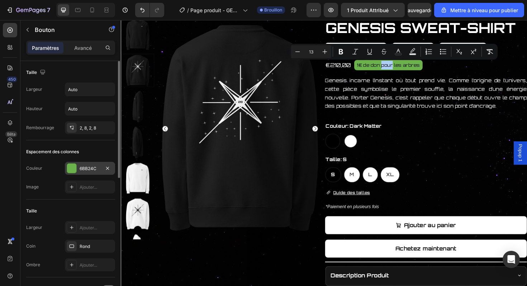
click at [93, 174] on div "6BB24C" at bounding box center [90, 168] width 50 height 13
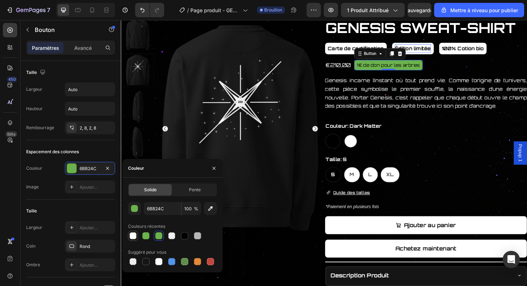
click at [134, 235] on div at bounding box center [132, 235] width 7 height 7
type input "FFFFFF"
type input "95"
click at [153, 236] on div at bounding box center [172, 236] width 89 height 10
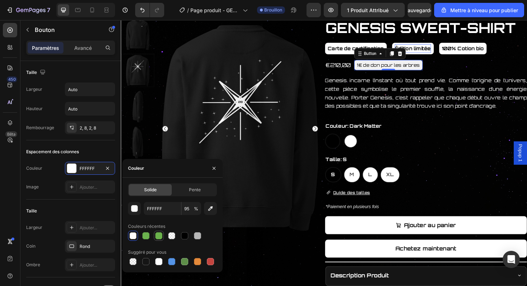
click at [157, 237] on div at bounding box center [158, 235] width 7 height 7
type input "6BB24C"
type input "100"
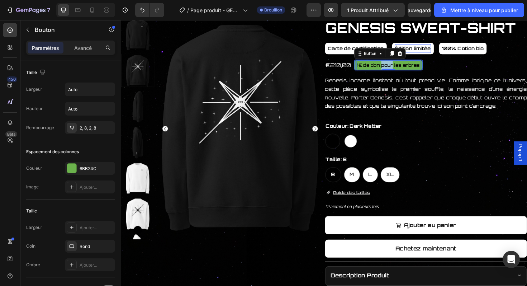
click at [406, 68] on span "1€ de don pour les arbres" at bounding box center [404, 68] width 67 height 6
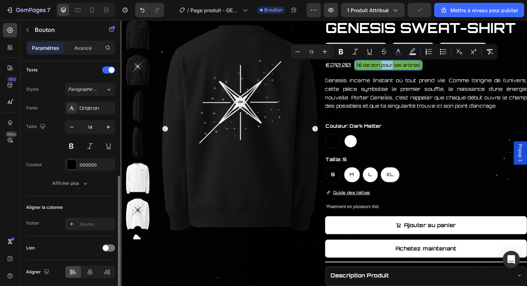
scroll to position [242, 0]
click at [84, 164] on font "000000" at bounding box center [88, 164] width 17 height 5
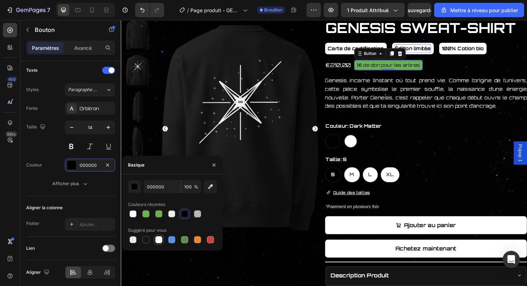
click at [159, 242] on div at bounding box center [158, 239] width 7 height 7
click at [185, 211] on div at bounding box center [184, 213] width 7 height 7
type input "000000"
click at [73, 145] on button at bounding box center [71, 146] width 13 height 13
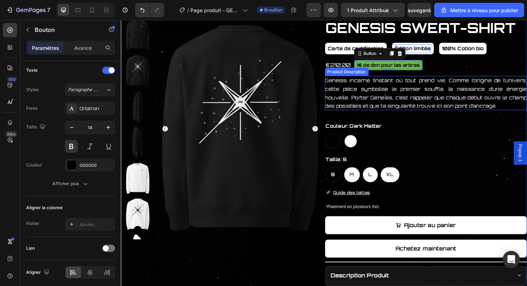
click at [458, 138] on div "Couleur: Dark Matter Dark Matter Dark Matter Stellar Light Stellar Light" at bounding box center [444, 141] width 214 height 29
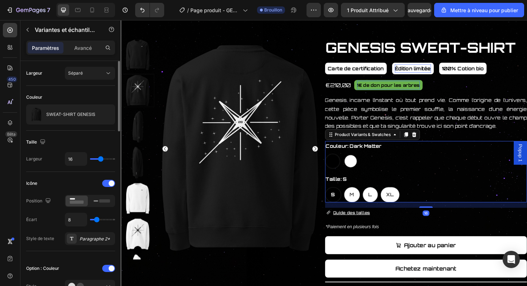
scroll to position [52, 0]
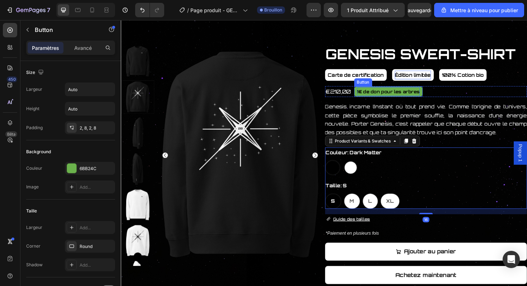
click at [410, 97] on span "1€ de don pour les arbres" at bounding box center [404, 96] width 67 height 6
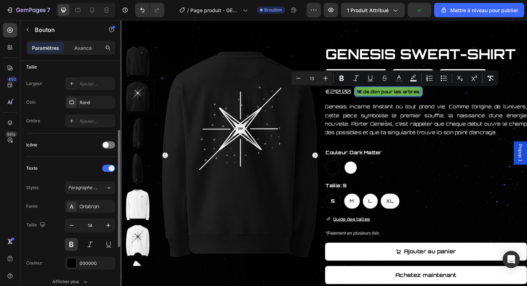
scroll to position [144, 0]
click at [90, 261] on font "000000" at bounding box center [88, 262] width 17 height 5
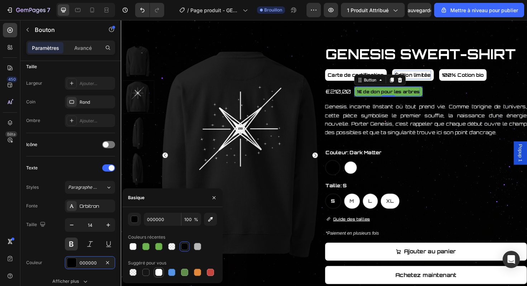
click at [162, 272] on div at bounding box center [158, 272] width 7 height 7
type input "FFFFFF"
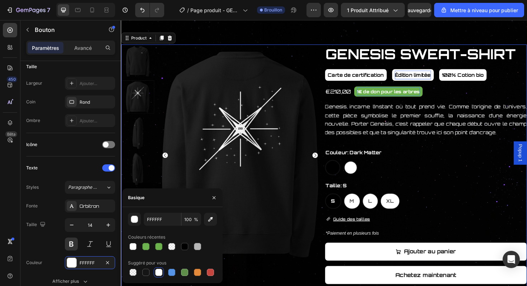
click at [439, 150] on div "GENESIS SWEAT-SHIRT Product Title Carte de certification Button Édition limitée…" at bounding box center [444, 222] width 214 height 353
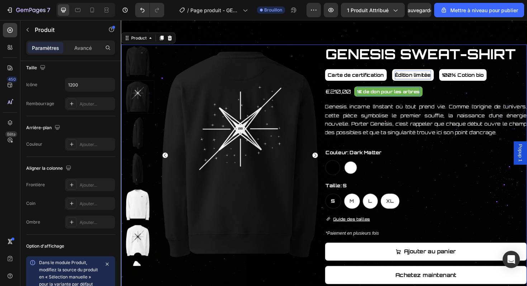
scroll to position [0, 0]
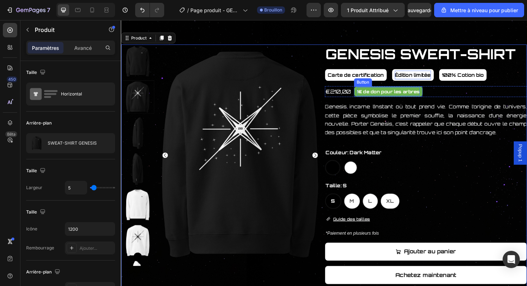
click at [422, 93] on span "1€ de don pour les arbres" at bounding box center [404, 96] width 67 height 6
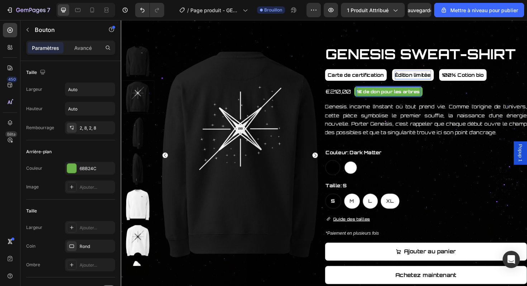
click at [419, 95] on span "1€ de don pour les arbres" at bounding box center [404, 96] width 67 height 6
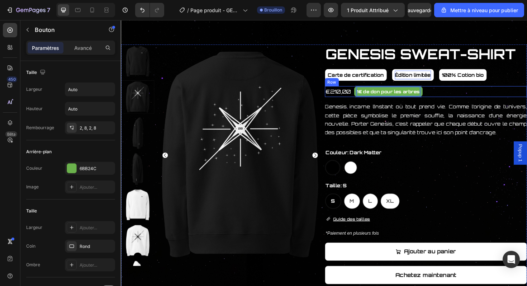
click at [453, 95] on div "€210,00 Product Price Product Price 1€ de don pour les arbres Button 0 Row" at bounding box center [444, 96] width 214 height 12
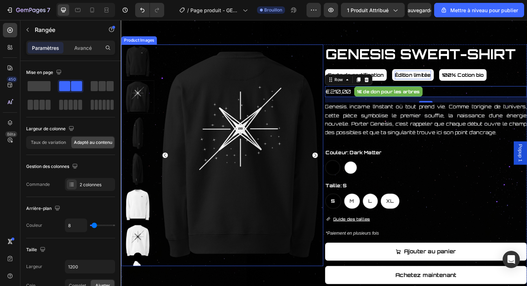
click at [297, 37] on div "Product Images GENESIS SWEAT-SHIRT Product Title Carte de certification Button …" at bounding box center [336, 209] width 430 height 452
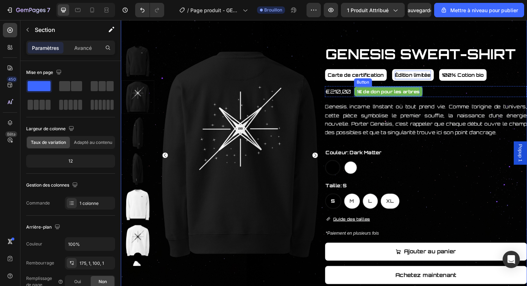
click at [397, 93] on span "1€ de don pour les arbres" at bounding box center [404, 96] width 67 height 6
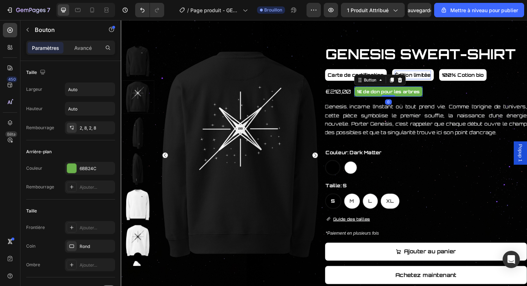
click at [439, 96] on button "1€ de don pour les arbres" at bounding box center [404, 95] width 72 height 11
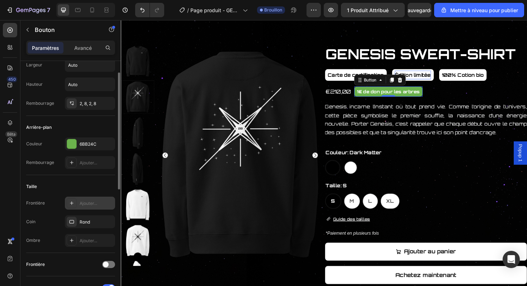
click at [82, 200] on font "Ajouter..." at bounding box center [89, 202] width 18 height 5
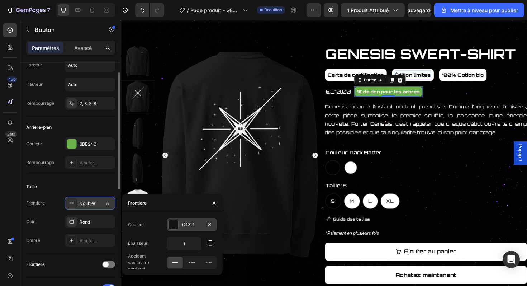
click at [175, 227] on div at bounding box center [173, 224] width 9 height 9
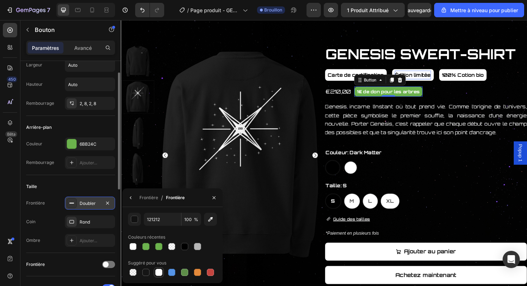
click at [159, 273] on div at bounding box center [158, 272] width 7 height 7
type input "FFFFFF"
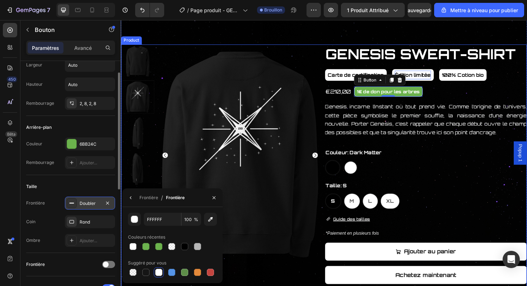
click at [466, 152] on div "GENESIS SWEAT-SHIRT Product Title Carte de certification Button Édition limitée…" at bounding box center [444, 222] width 214 height 353
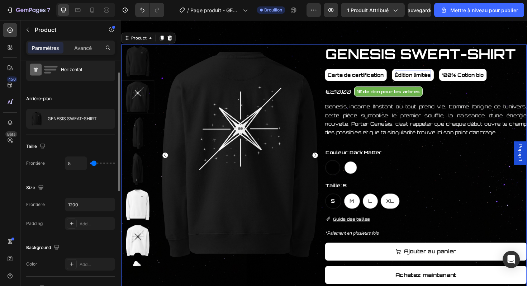
scroll to position [0, 0]
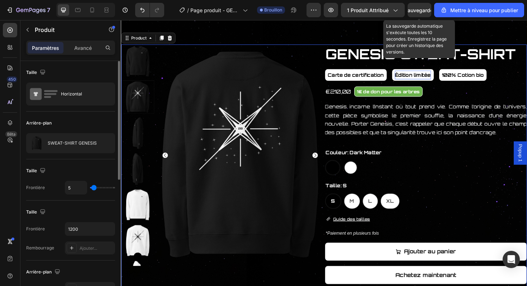
click at [421, 13] on div "Sauvegarder" at bounding box center [420, 10] width 30 height 8
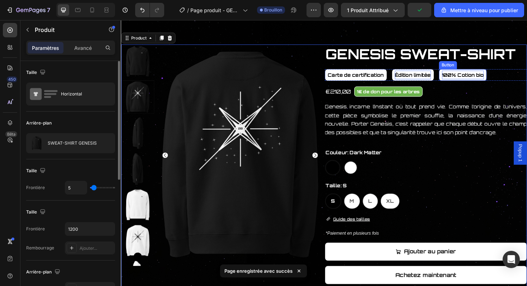
click at [491, 76] on strong "100% Cotion bio" at bounding box center [483, 78] width 44 height 6
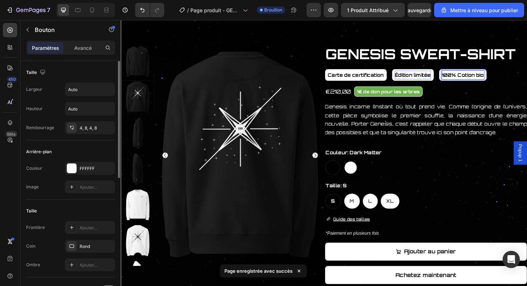
click at [487, 76] on strong "100% Cotion bio" at bounding box center [483, 78] width 44 height 6
click at [428, 12] on font "Sauvegarder" at bounding box center [420, 10] width 30 height 6
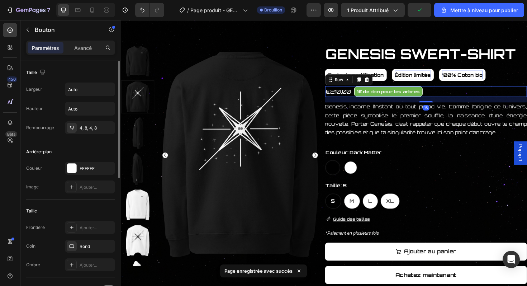
click at [467, 101] on div "€210,00 Product Price Product Price 1€ de don pour les arbres Button Row 16" at bounding box center [444, 96] width 214 height 12
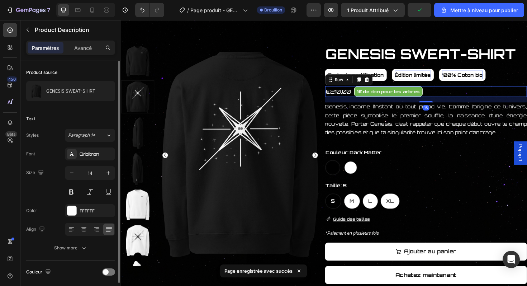
click at [464, 127] on p "Genesis incarne l’instant où tout prend vie. Comme l’origine de l’univers, cett…" at bounding box center [444, 125] width 214 height 33
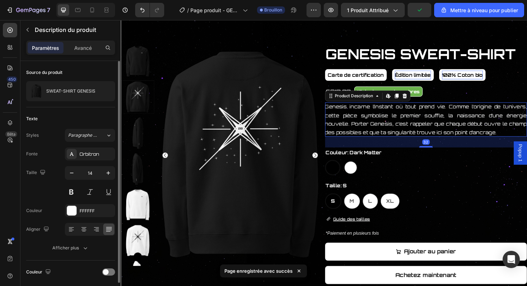
click at [466, 176] on div "Dark Matter Dark Matter Stellar Light Stellar Light" at bounding box center [444, 176] width 214 height 16
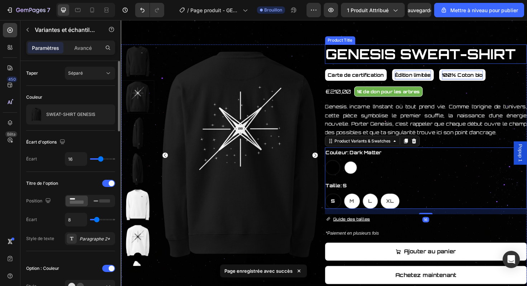
click at [342, 29] on div "Product Images GENESIS SWEAT-SHIRT Product Title Carte de certification Button …" at bounding box center [336, 209] width 430 height 452
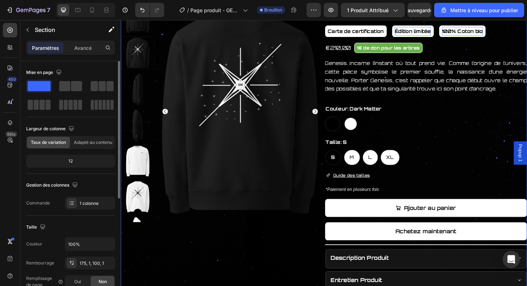
scroll to position [93, 0]
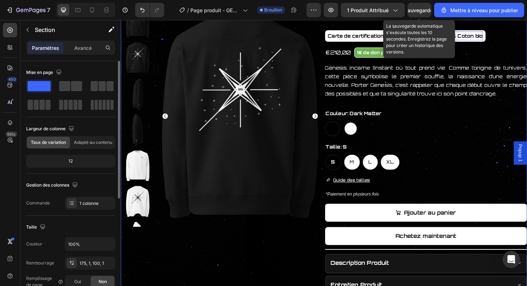
click at [415, 13] on font "Sauvegarder" at bounding box center [420, 10] width 30 height 6
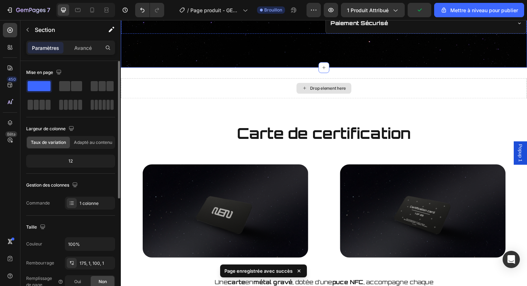
scroll to position [419, 0]
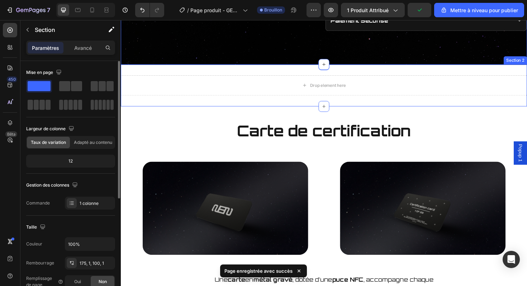
click at [370, 72] on div "Drop element here Section 2" at bounding box center [336, 89] width 430 height 44
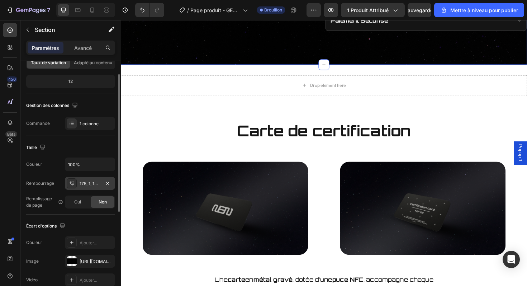
scroll to position [124, 0]
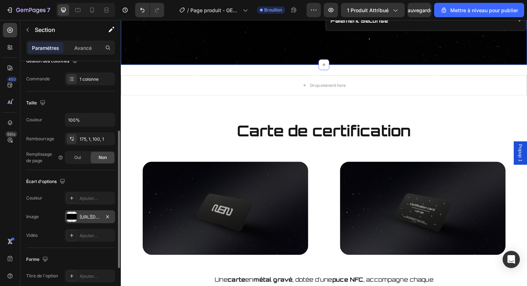
click at [94, 214] on font "[URL][DOMAIN_NAME]" at bounding box center [103, 216] width 46 height 5
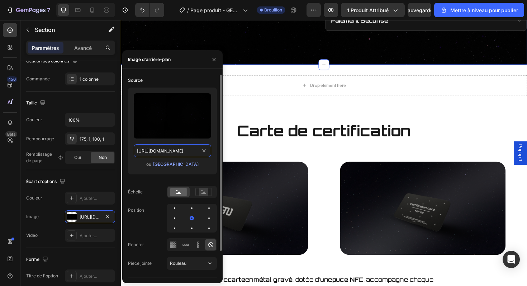
click at [171, 151] on input "[URL][DOMAIN_NAME]" at bounding box center [172, 150] width 77 height 13
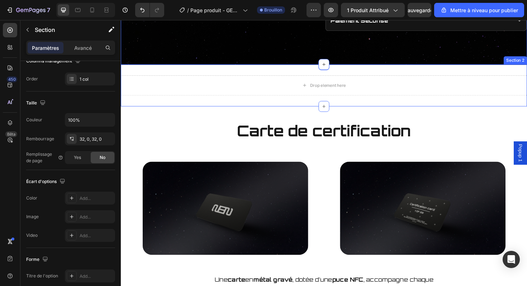
click at [374, 77] on div "Drop element here Section 2" at bounding box center [336, 89] width 430 height 44
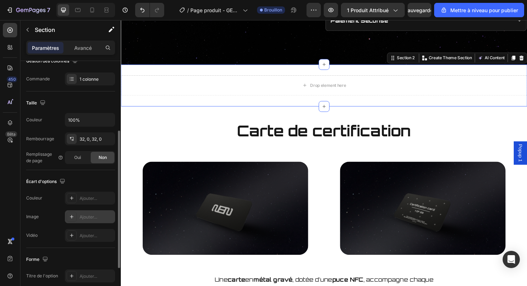
click at [87, 214] on div "Ajouter..." at bounding box center [97, 217] width 34 height 6
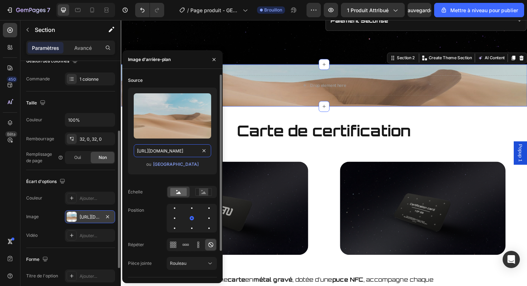
click at [181, 153] on input "[URL][DOMAIN_NAME]" at bounding box center [172, 150] width 77 height 13
paste input "0894/2364/2960/files/[URL][DOMAIN_NAME]"
type input "[URL][DOMAIN_NAME]"
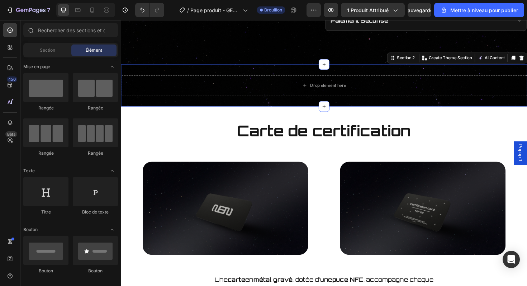
click at [321, 119] on div "Product Images GENESIS SWEAT-SHIRT Product Title Carte de certification Button …" at bounding box center [336, 253] width 430 height 1274
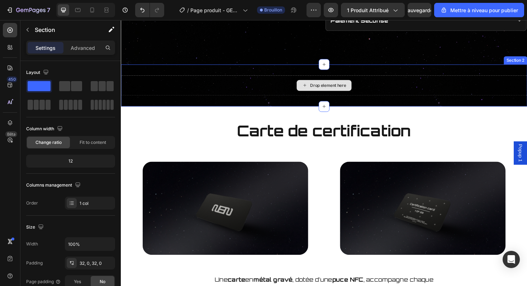
click at [284, 77] on div "Drop element here Section 2" at bounding box center [336, 89] width 430 height 44
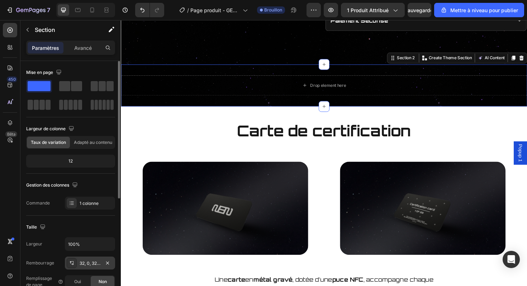
click at [89, 262] on font "32, 0, 32, 0" at bounding box center [91, 262] width 22 height 5
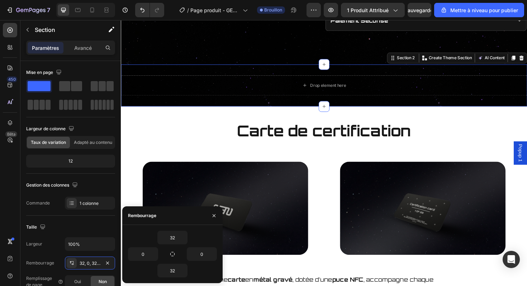
click at [176, 229] on div "32 0 0 32" at bounding box center [172, 254] width 100 height 58
click at [175, 232] on input "32" at bounding box center [172, 237] width 29 height 13
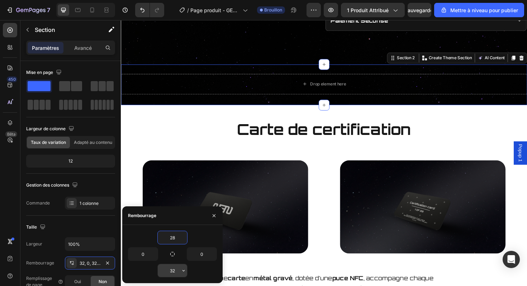
type input "28"
click at [171, 272] on input "32" at bounding box center [172, 270] width 29 height 13
type input "28"
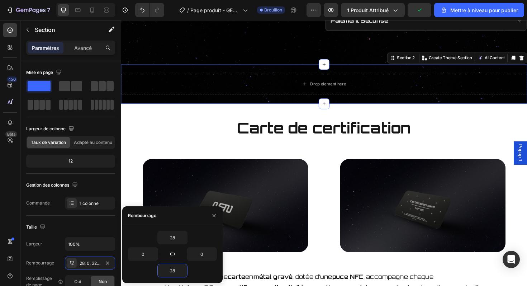
click at [338, 90] on div "Drop element here" at bounding box center [340, 88] width 38 height 6
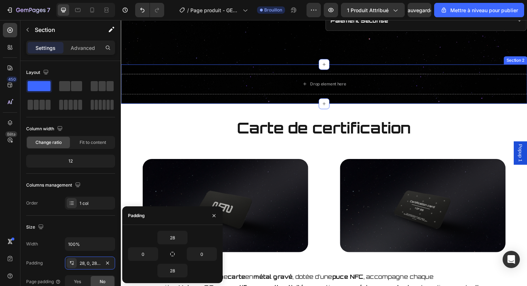
click at [250, 71] on div "Drop element here Section 2" at bounding box center [336, 88] width 430 height 42
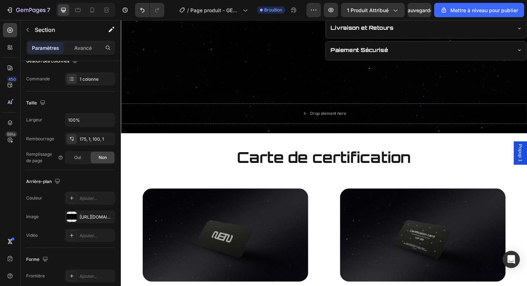
scroll to position [419, 0]
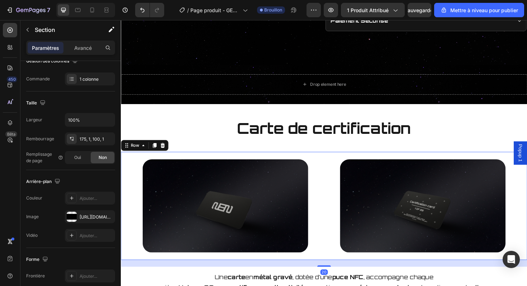
click at [335, 203] on div "Image Image Row 20" at bounding box center [336, 217] width 430 height 114
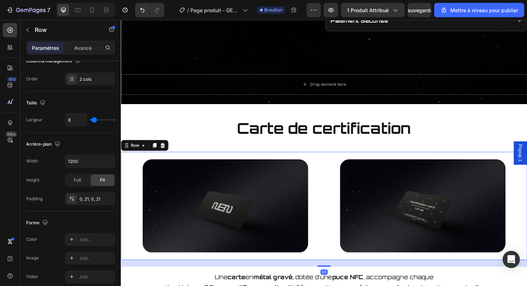
scroll to position [0, 0]
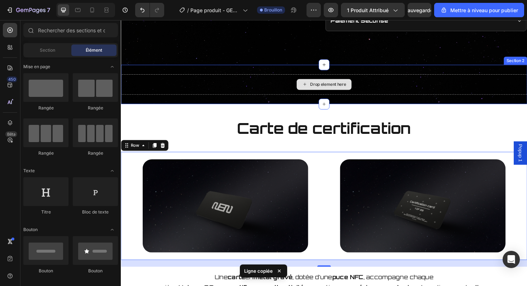
click at [330, 93] on div "Drop element here" at bounding box center [336, 87] width 58 height 11
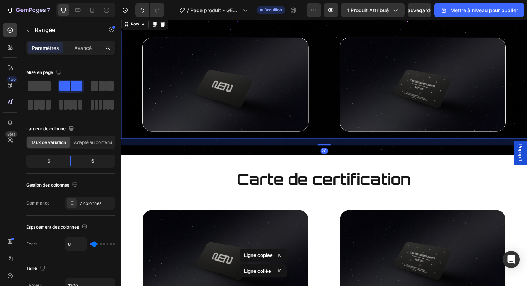
scroll to position [470, 0]
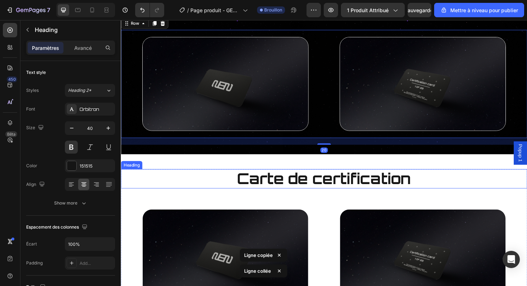
click at [325, 197] on span "Carte de certification" at bounding box center [336, 188] width 184 height 20
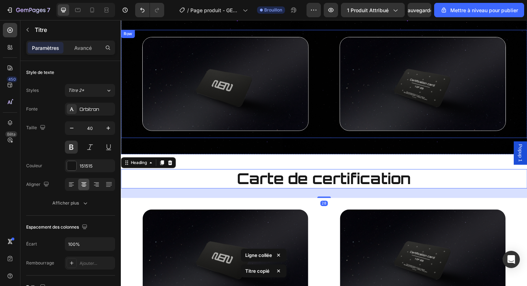
click at [331, 41] on div "Image" at bounding box center [231, 87] width 206 height 114
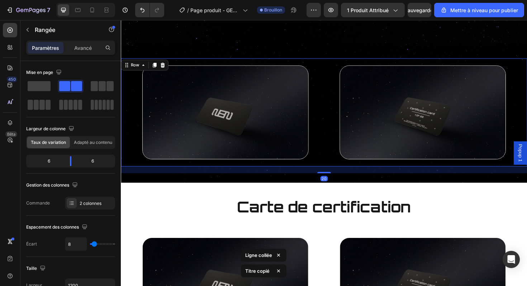
scroll to position [436, 0]
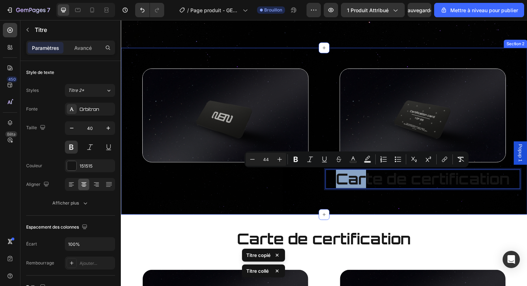
drag, startPoint x: 382, startPoint y: 188, endPoint x: 323, endPoint y: 50, distance: 149.8
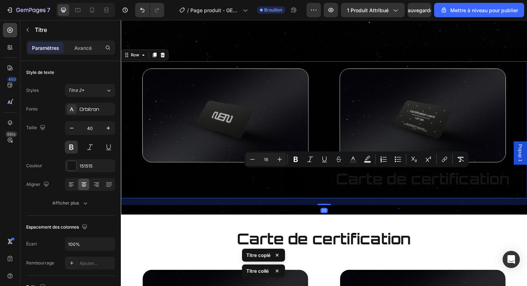
click at [312, 207] on div "Image" at bounding box center [231, 136] width 206 height 145
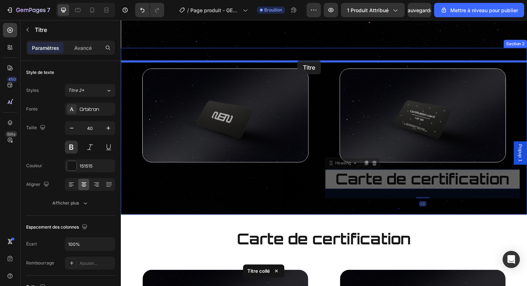
drag, startPoint x: 341, startPoint y: 191, endPoint x: 308, endPoint y: 62, distance: 132.7
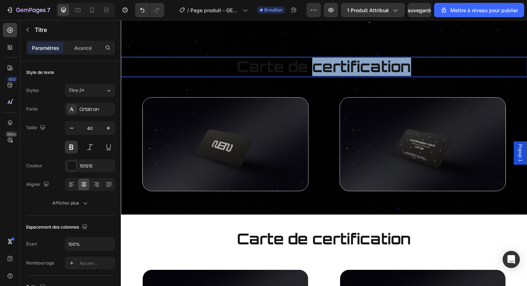
click at [331, 66] on span "Carte de certification" at bounding box center [336, 70] width 184 height 20
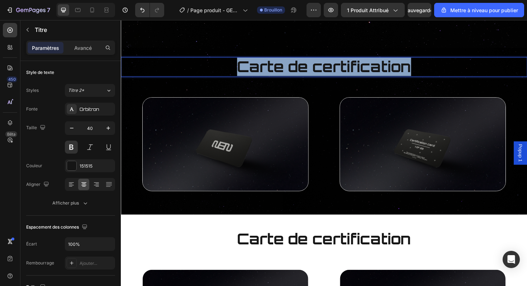
click at [331, 66] on span "Carte de certification" at bounding box center [336, 70] width 184 height 20
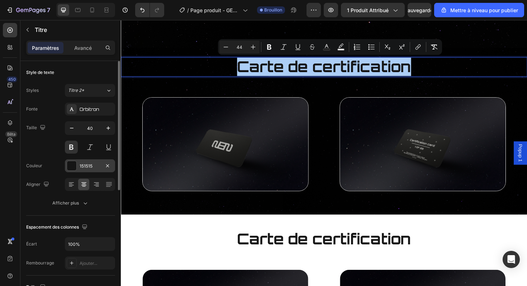
click at [76, 165] on div at bounding box center [72, 166] width 10 height 10
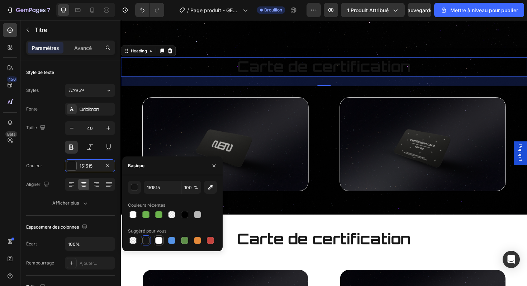
click at [158, 236] on div at bounding box center [159, 240] width 9 height 9
type input "FFFFFF"
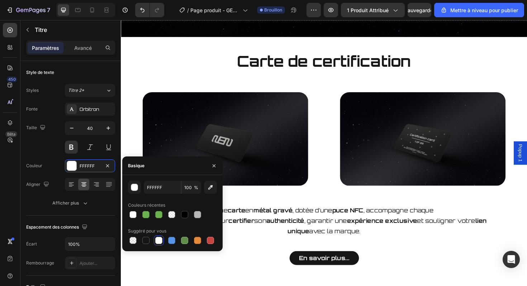
scroll to position [625, 0]
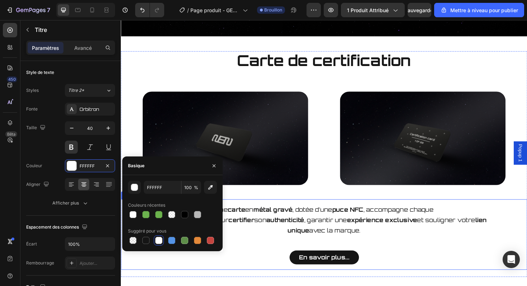
click at [407, 250] on div "Une carte en métal gravé , dotée d’une puce NFC , accompagne chaque pièce Unive…" at bounding box center [336, 247] width 419 height 63
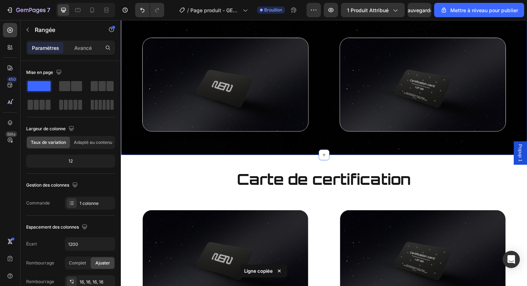
scroll to position [468, 0]
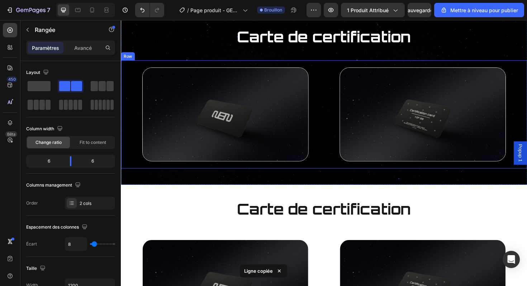
click at [339, 171] on div "Image" at bounding box center [440, 120] width 206 height 114
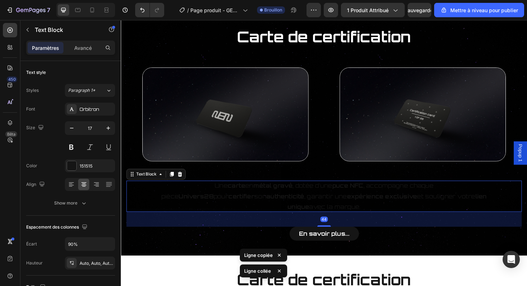
click at [401, 209] on strong "exclusive" at bounding box center [418, 207] width 34 height 8
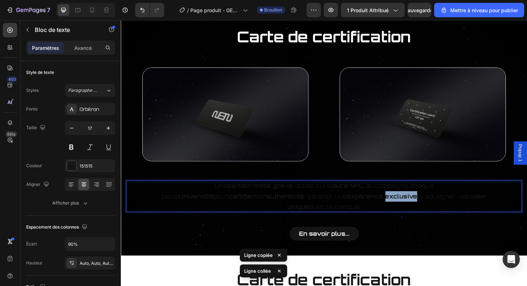
click at [401, 209] on strong "exclusive" at bounding box center [418, 207] width 34 height 8
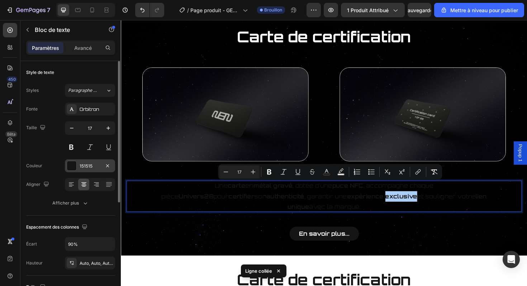
click at [80, 165] on font "151515" at bounding box center [86, 165] width 13 height 5
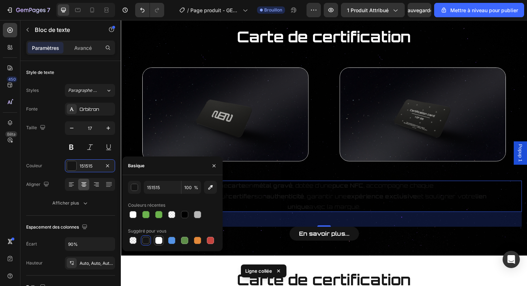
click at [161, 241] on div at bounding box center [158, 240] width 7 height 7
type input "FFFFFF"
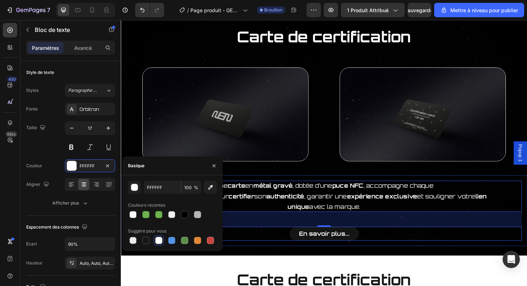
click at [294, 239] on div "En savoir plus... Button" at bounding box center [336, 246] width 419 height 15
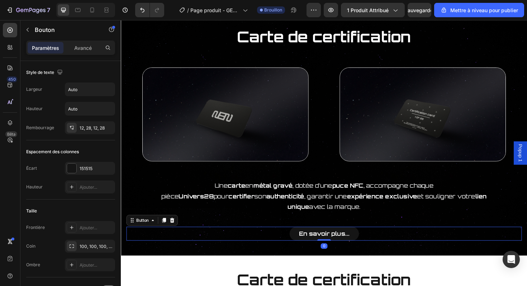
click at [306, 239] on link "En savoir plus..." at bounding box center [336, 246] width 74 height 15
click at [81, 171] on div "151515" at bounding box center [90, 168] width 21 height 6
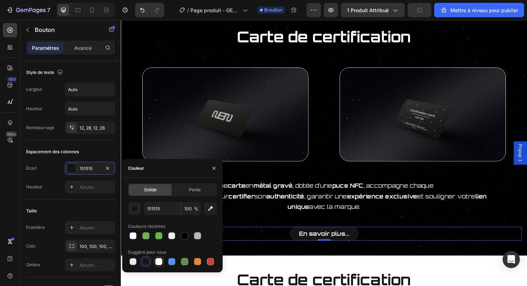
click at [163, 263] on div at bounding box center [159, 261] width 9 height 9
type input "FFFFFF"
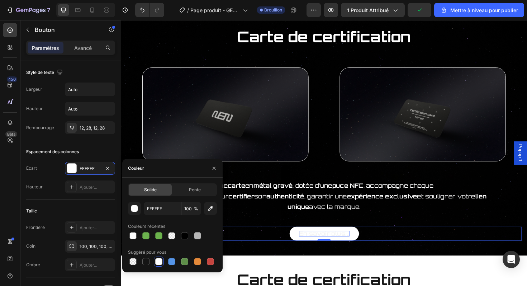
click at [325, 242] on strong "En savoir plus..." at bounding box center [336, 246] width 53 height 8
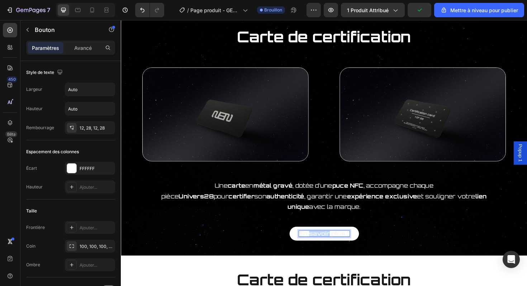
click at [325, 242] on strong "En savoir plus..." at bounding box center [336, 246] width 53 height 8
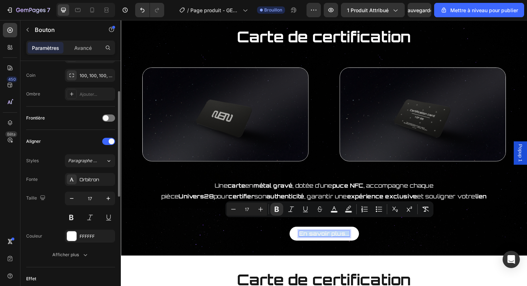
scroll to position [171, 0]
click at [74, 239] on div at bounding box center [71, 235] width 9 height 9
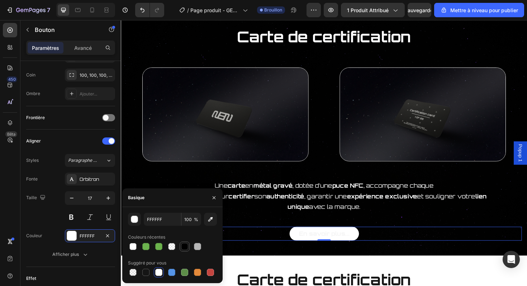
click at [186, 247] on div at bounding box center [184, 246] width 7 height 7
type input "000000"
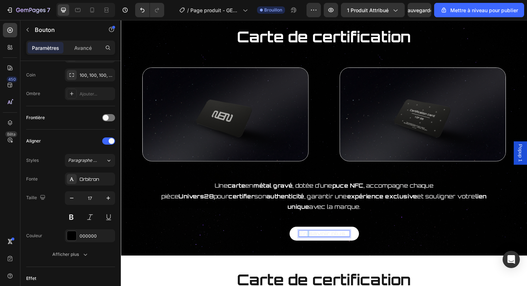
click at [319, 242] on strong "En savoir plus..." at bounding box center [336, 246] width 53 height 8
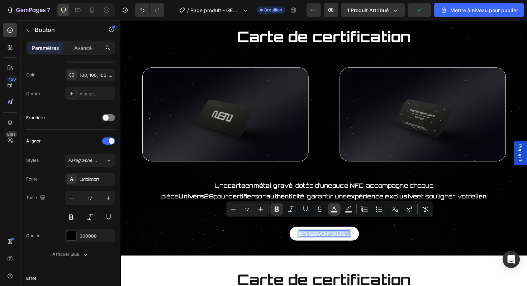
click at [331, 210] on icon "Editor contextual toolbar" at bounding box center [334, 209] width 7 height 7
type input "F4F4F4"
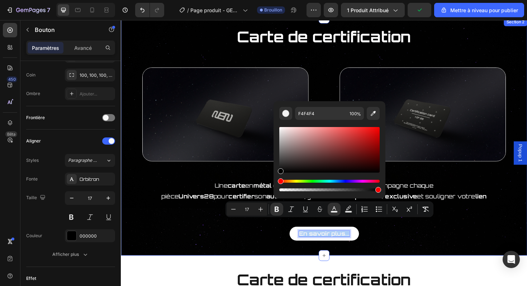
drag, startPoint x: 402, startPoint y: 150, endPoint x: 284, endPoint y: 253, distance: 156.1
type input "000000"
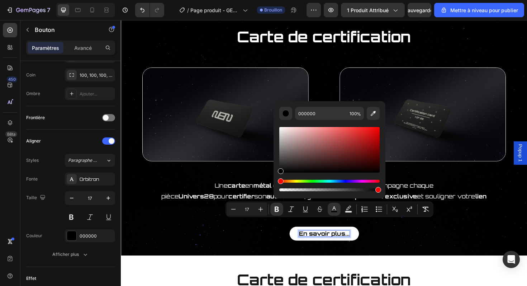
click at [384, 239] on div "En savoir plus... Button 0" at bounding box center [336, 246] width 419 height 15
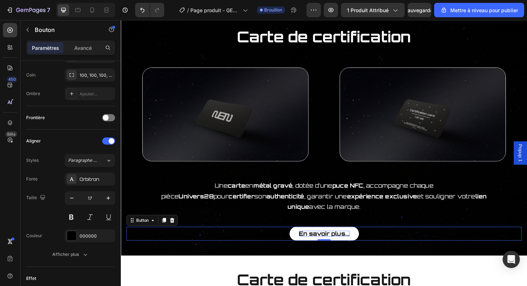
click at [384, 239] on div "En savoir plus... Button 0" at bounding box center [336, 246] width 419 height 15
click at [390, 226] on div "Une carte en métal gravé , dotée d’une puce NFC , accompagne chaque pièce Unive…" at bounding box center [336, 221] width 419 height 63
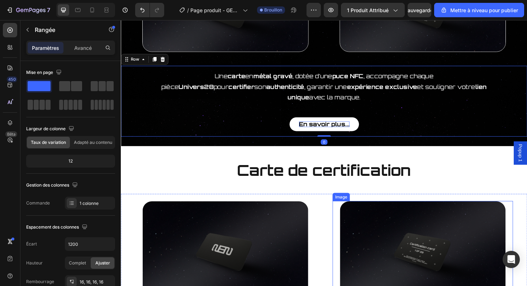
scroll to position [584, 0]
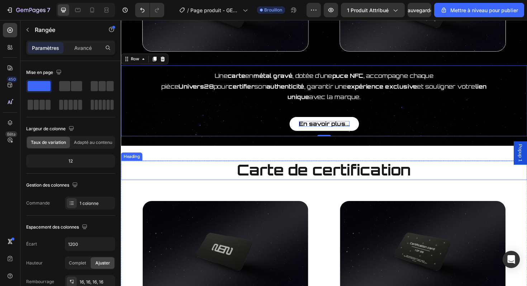
click at [456, 169] on h2 "Carte de certification" at bounding box center [336, 179] width 430 height 20
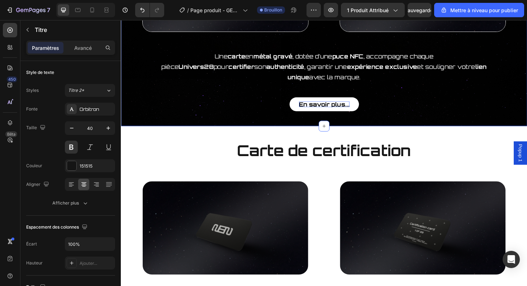
scroll to position [606, 0]
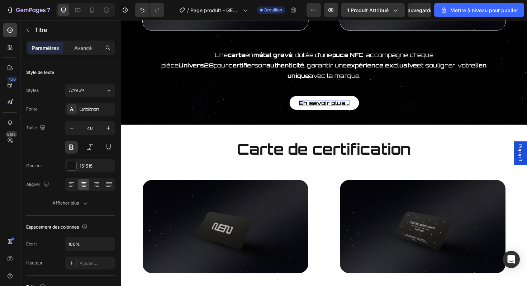
click at [453, 147] on h2 "Carte de certification" at bounding box center [336, 157] width 430 height 20
click at [451, 147] on p "Carte de certification" at bounding box center [336, 156] width 429 height 19
click at [207, 147] on p "Carte de certification" at bounding box center [336, 156] width 429 height 19
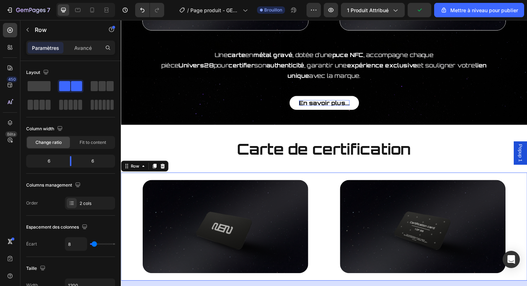
click at [189, 181] on div "Image" at bounding box center [231, 238] width 206 height 114
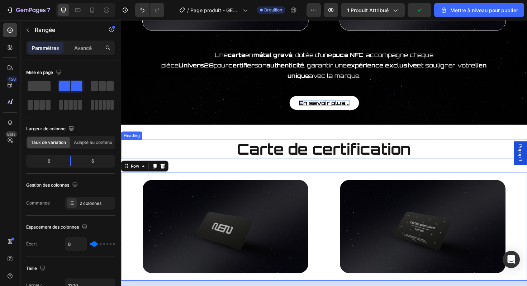
click at [202, 147] on p "⁠⁠⁠⁠⁠⁠⁠ Carte de certification" at bounding box center [336, 156] width 429 height 19
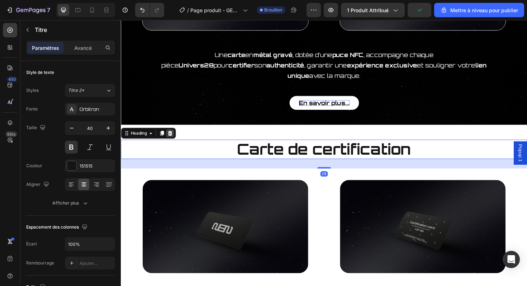
click at [175, 137] on icon at bounding box center [173, 140] width 6 height 6
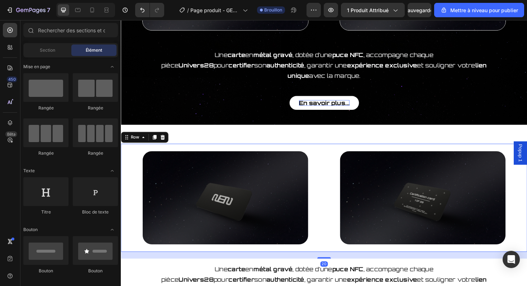
click at [188, 151] on div "Image" at bounding box center [231, 208] width 206 height 114
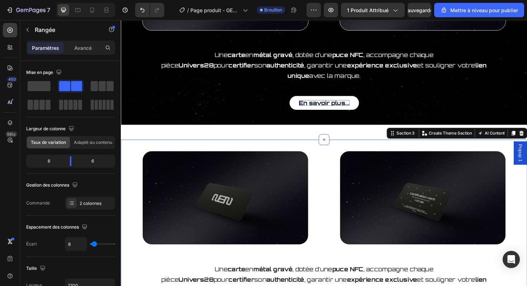
click at [192, 147] on div "Image Image Row Une carte en métal gravé , dotée d’une puce NFC , accompagne ch…" at bounding box center [336, 247] width 430 height 201
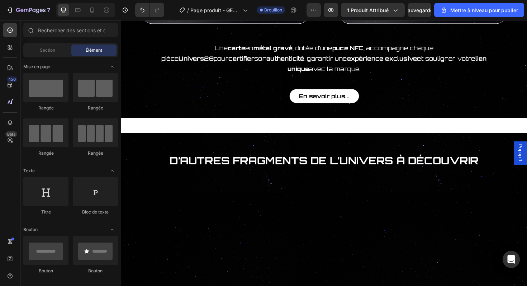
scroll to position [610, 0]
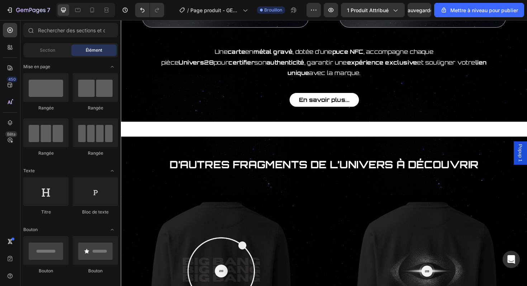
click at [349, 124] on div "Carte de certification Heading Image Image Row Une carte en métal gravé , dotée…" at bounding box center [336, 39] width 430 height 1229
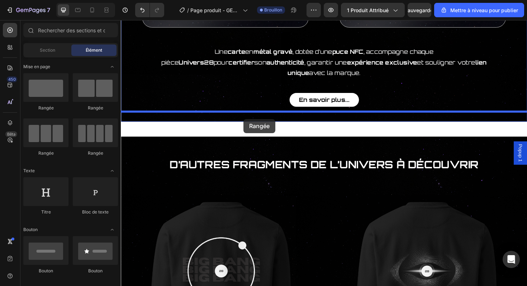
drag, startPoint x: 181, startPoint y: 115, endPoint x: 250, endPoint y: 125, distance: 69.5
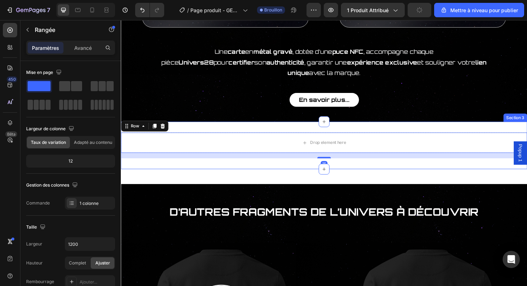
click at [283, 167] on div "Drop element here Row 16 Section 3" at bounding box center [336, 153] width 430 height 50
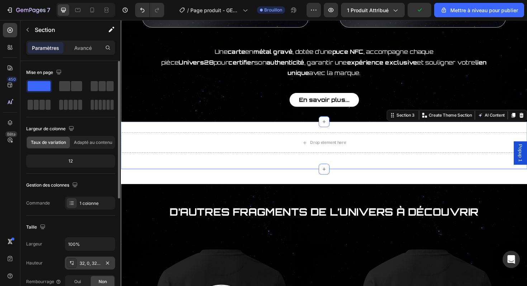
click at [89, 266] on div "32, 0, 32, 0" at bounding box center [90, 263] width 21 height 6
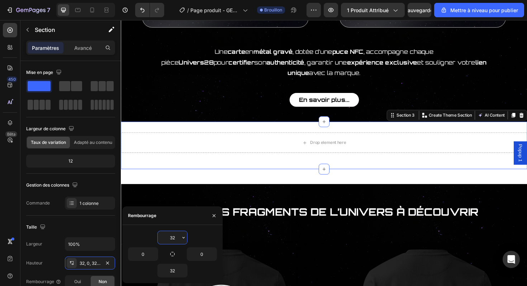
click at [175, 236] on input "32" at bounding box center [172, 237] width 29 height 13
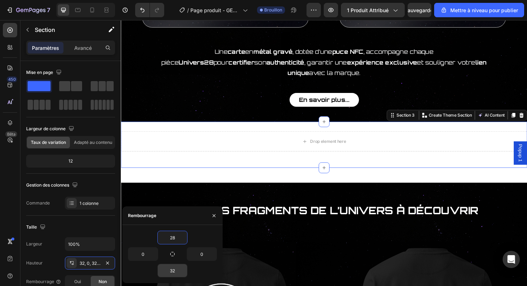
type input "28"
click at [174, 265] on input "32" at bounding box center [172, 270] width 29 height 13
type input "28"
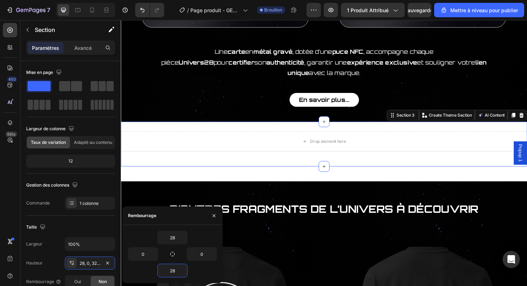
click at [279, 175] on div "Carte de certification Heading Image Image Row Une carte en métal gravé , dotée…" at bounding box center [336, 63] width 430 height 1276
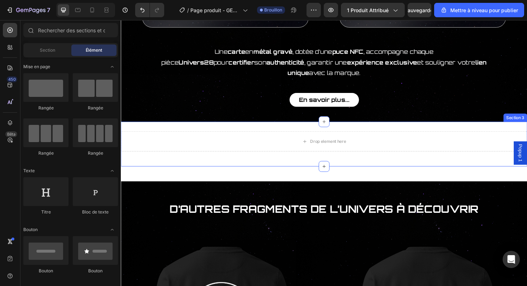
click at [207, 156] on div "Drop element here Row Section 3" at bounding box center [336, 151] width 430 height 47
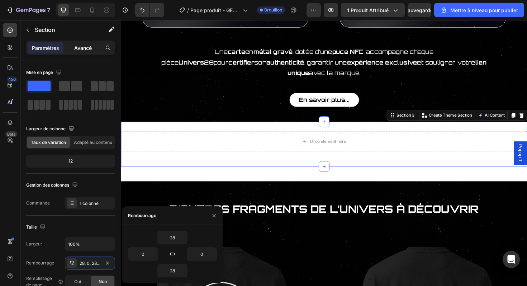
click at [80, 47] on font "Avancé" at bounding box center [83, 48] width 18 height 6
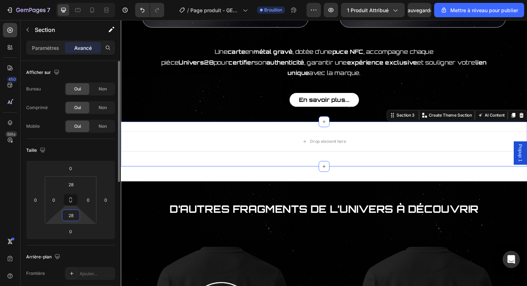
click at [74, 215] on input "28" at bounding box center [71, 215] width 14 height 11
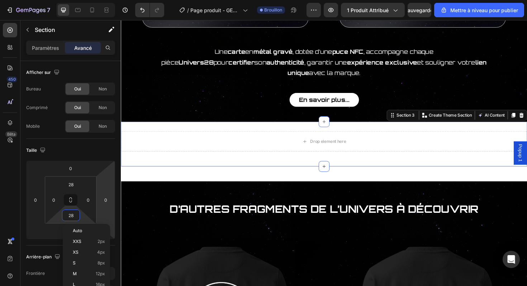
click at [104, 0] on html "7 / Page produit - GENESIS Brouillon Aperçu 1 produit attribué Sauvegarder Mett…" at bounding box center [263, 0] width 527 height 0
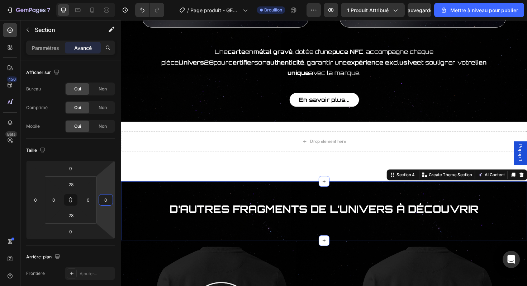
click at [270, 191] on div "D’autres fragments de l’Univers à découvrir Heading Section 4 You can create re…" at bounding box center [336, 222] width 430 height 63
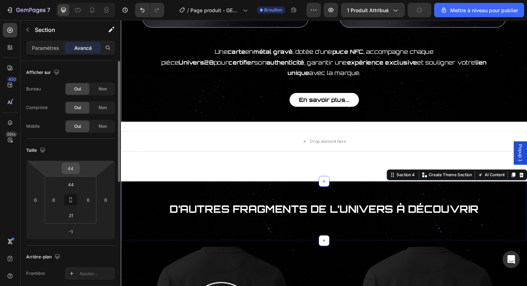
click at [75, 169] on input "44" at bounding box center [70, 168] width 14 height 11
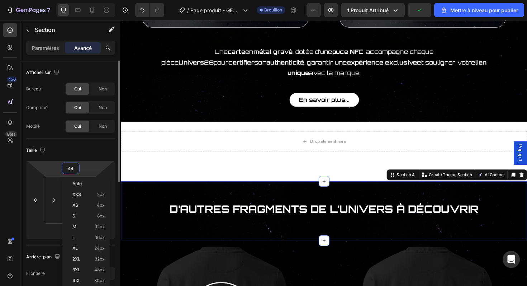
type input "0"
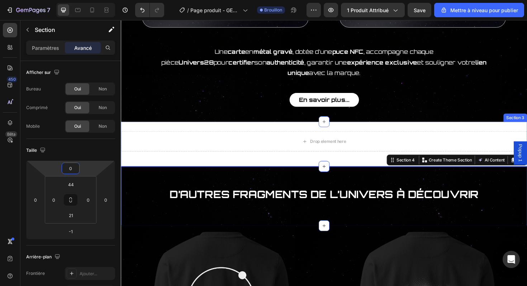
click at [213, 157] on div "Drop element here Row Section 3" at bounding box center [336, 151] width 430 height 47
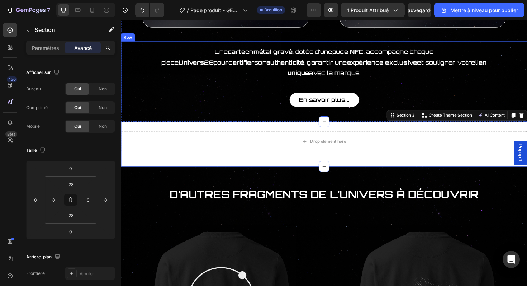
click at [266, 102] on div "Une carte en métal gravé , dotée d’une puce NFC , accompagne chaque pièce Unive…" at bounding box center [336, 80] width 430 height 75
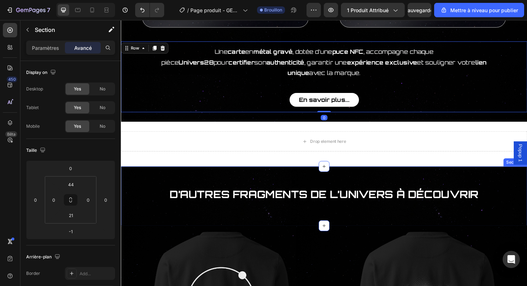
click at [298, 175] on div "D’autres fragments de l’Univers à découvrir Heading Section 4" at bounding box center [336, 206] width 430 height 63
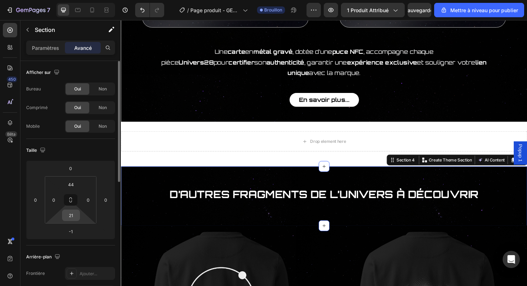
click at [68, 218] on input "21" at bounding box center [71, 215] width 14 height 11
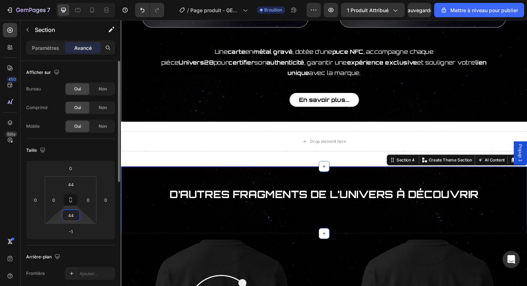
click at [68, 218] on input "44" at bounding box center [71, 215] width 14 height 11
type input "22"
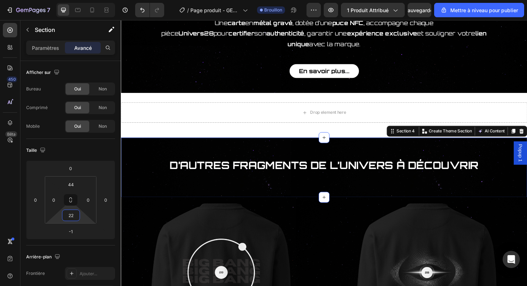
scroll to position [658, 0]
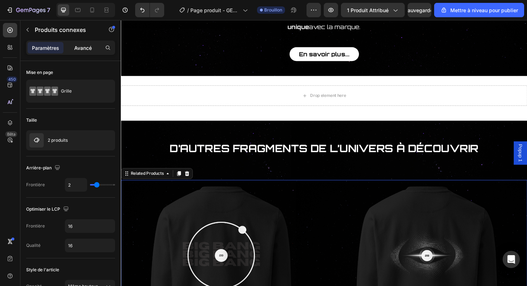
click at [88, 44] on p "Avancé" at bounding box center [83, 48] width 18 height 8
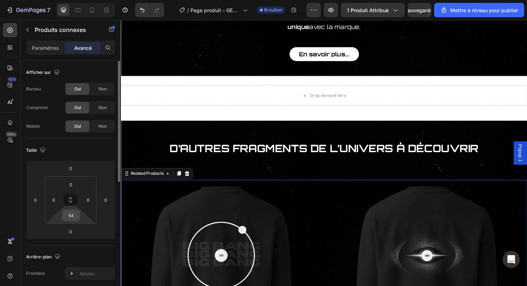
click at [74, 212] on input "64" at bounding box center [71, 215] width 14 height 11
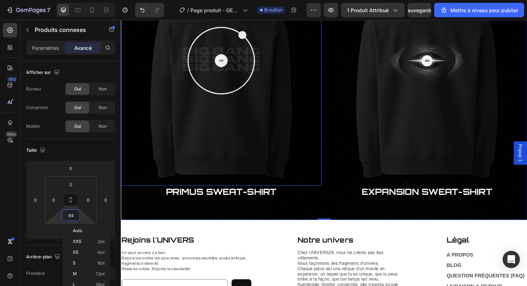
scroll to position [854, 0]
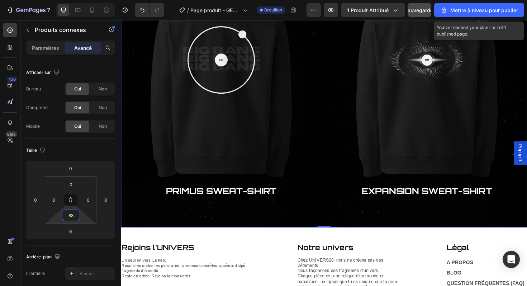
type input "88"
click at [415, 8] on button "Sauvegarder" at bounding box center [420, 10] width 24 height 14
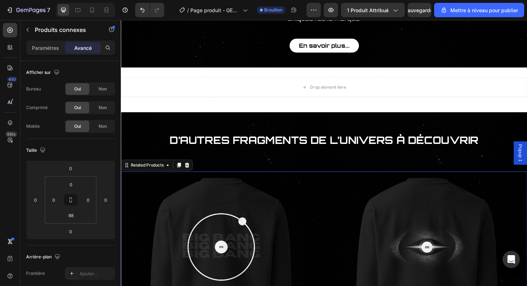
scroll to position [664, 0]
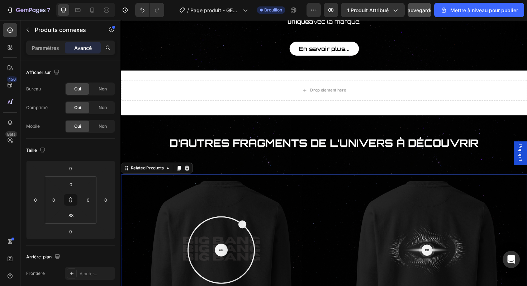
click at [416, 8] on font "Sauvegarder" at bounding box center [420, 10] width 30 height 6
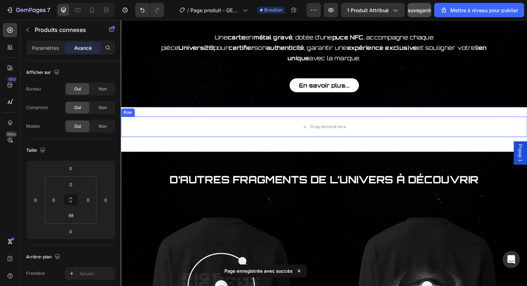
scroll to position [633, 0]
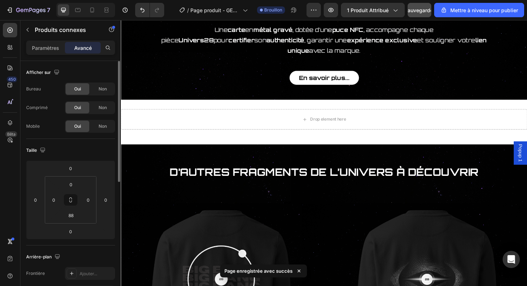
click at [59, 245] on div "Afficher sur Bureau Oui Non Comprimé Oui Non Mobile Oui Non" at bounding box center [70, 284] width 89 height 78
click at [56, 48] on font "Paramètres" at bounding box center [45, 48] width 27 height 6
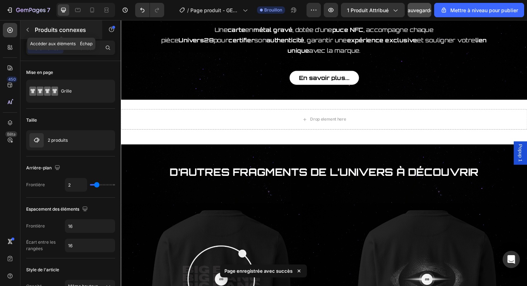
click at [45, 35] on div "Produits connexes" at bounding box center [61, 29] width 82 height 19
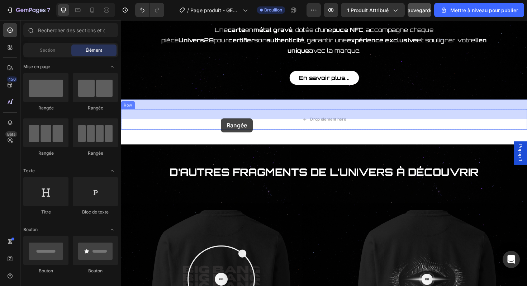
drag, startPoint x: 209, startPoint y: 149, endPoint x: 227, endPoint y: 124, distance: 30.9
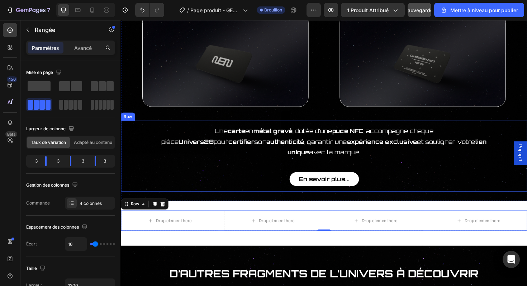
scroll to position [525, 0]
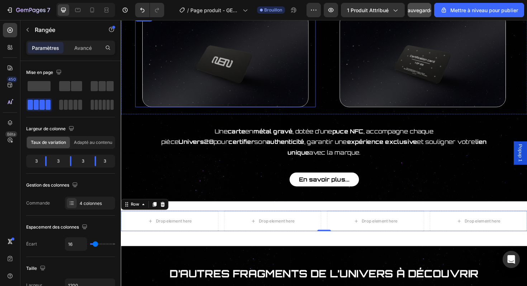
click at [275, 91] on img at bounding box center [231, 62] width 176 height 99
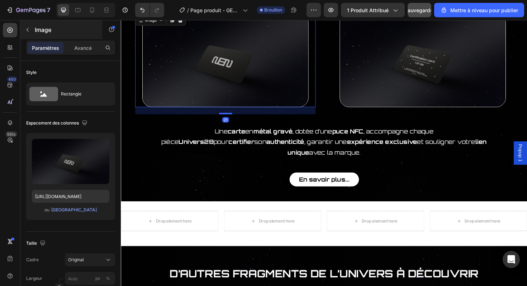
click at [40, 37] on div "Image" at bounding box center [61, 29] width 82 height 19
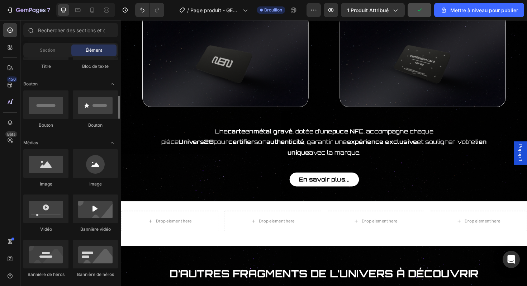
scroll to position [190, 0]
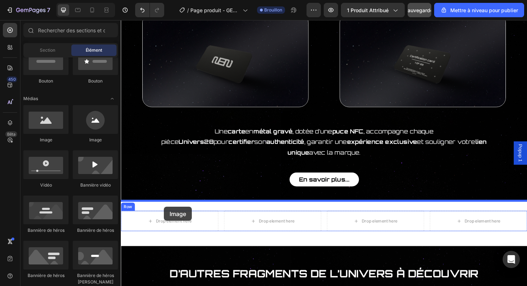
drag, startPoint x: 177, startPoint y: 138, endPoint x: 166, endPoint y: 218, distance: 80.7
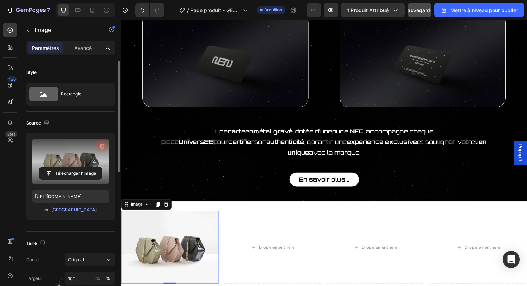
click at [103, 144] on icon "button" at bounding box center [102, 145] width 5 height 5
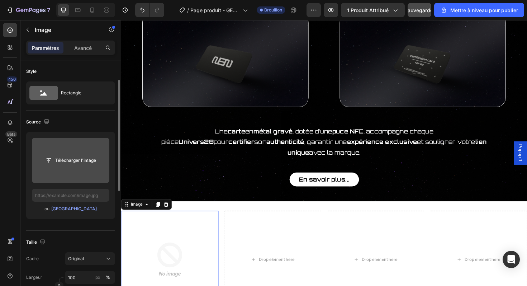
scroll to position [0, 0]
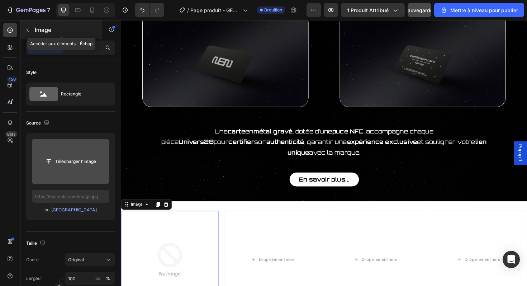
click at [46, 38] on div "Image" at bounding box center [61, 29] width 82 height 19
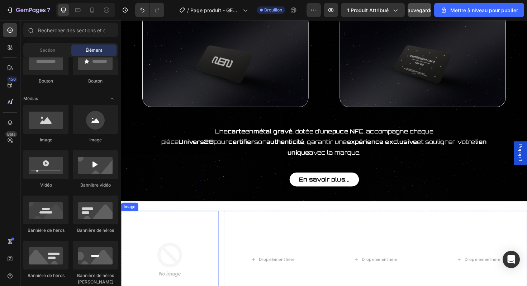
click at [173, 232] on img at bounding box center [172, 273] width 103 height 103
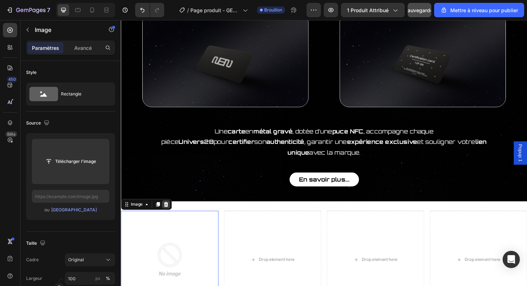
click at [169, 212] on icon at bounding box center [169, 215] width 6 height 6
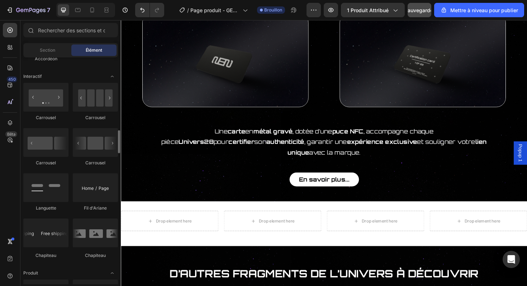
scroll to position [721, 0]
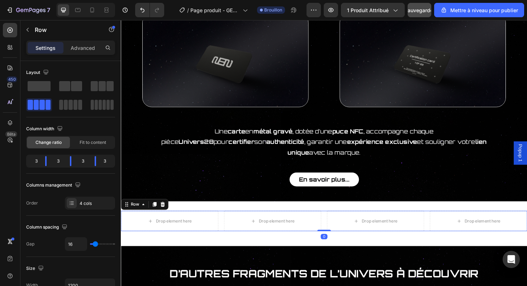
click at [226, 223] on div "Drop element here Drop element here Drop element here Drop element here Row 0" at bounding box center [336, 233] width 430 height 22
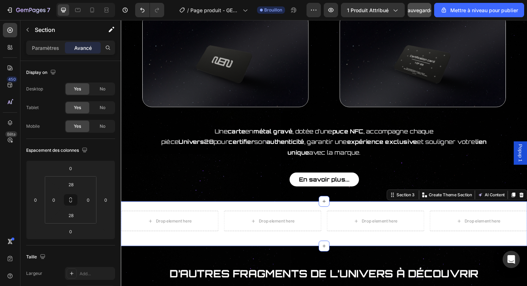
click at [227, 212] on div "Drop element here Drop element here Drop element here Drop element here Row Row…" at bounding box center [336, 235] width 430 height 47
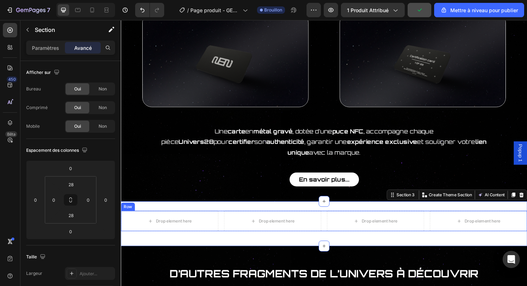
click at [227, 222] on div "Drop element here Drop element here Drop element here Drop element here Row" at bounding box center [336, 233] width 430 height 22
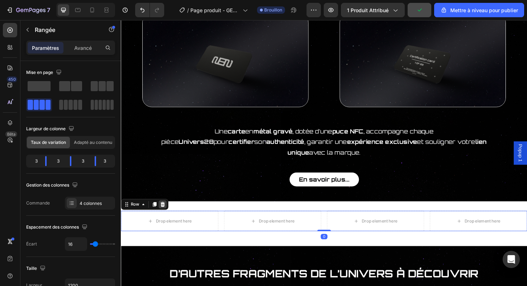
click at [165, 211] on div at bounding box center [165, 215] width 9 height 9
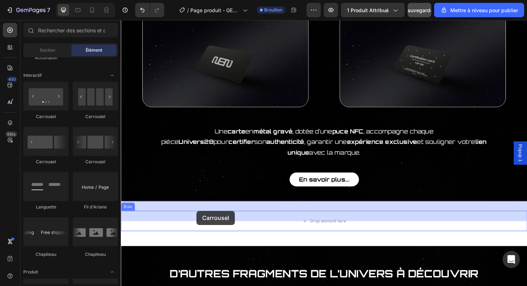
drag, startPoint x: 203, startPoint y: 161, endPoint x: 201, endPoint y: 222, distance: 61.0
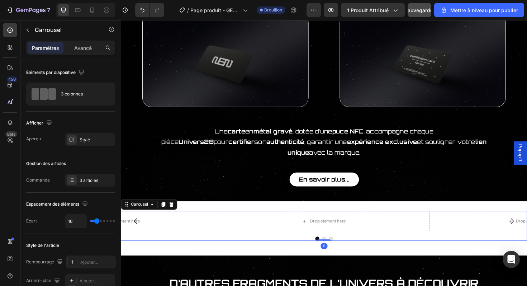
click at [138, 228] on icon "Carousel Back Arrow" at bounding box center [136, 232] width 9 height 9
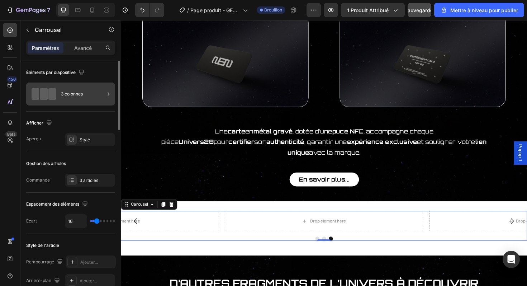
click at [91, 91] on div "3 colonnes" at bounding box center [83, 94] width 44 height 16
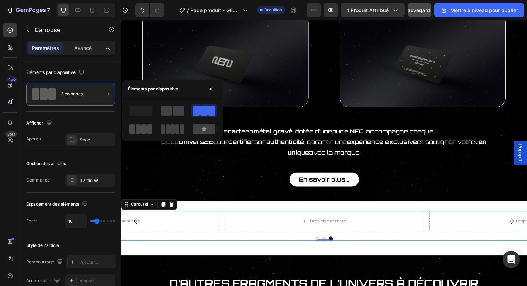
click at [142, 128] on span at bounding box center [143, 129] width 5 height 10
click at [210, 91] on icon "button" at bounding box center [211, 89] width 6 height 6
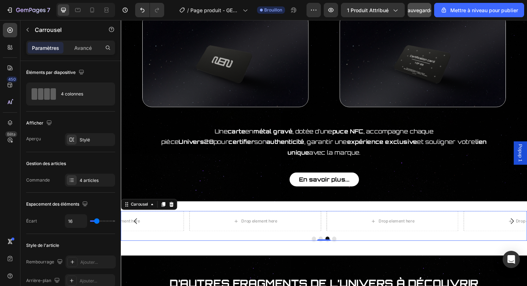
click at [176, 209] on div "Carousel" at bounding box center [151, 214] width 60 height 11
click at [174, 213] on icon at bounding box center [174, 215] width 5 height 5
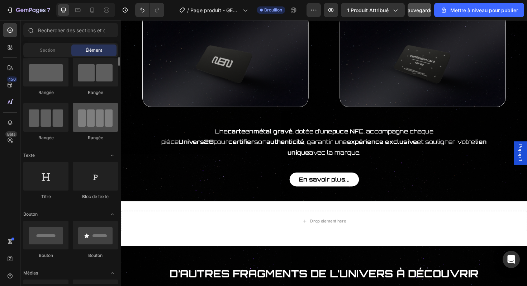
scroll to position [1, 0]
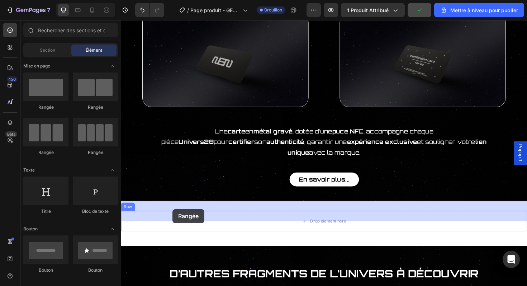
drag, startPoint x: 209, startPoint y: 148, endPoint x: 176, endPoint y: 220, distance: 79.3
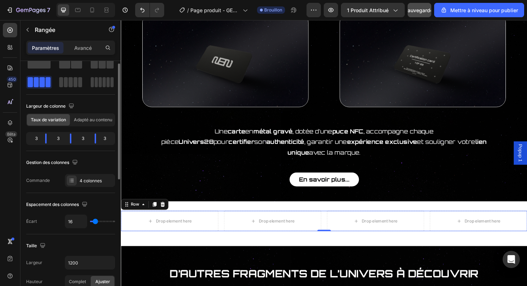
scroll to position [23, 0]
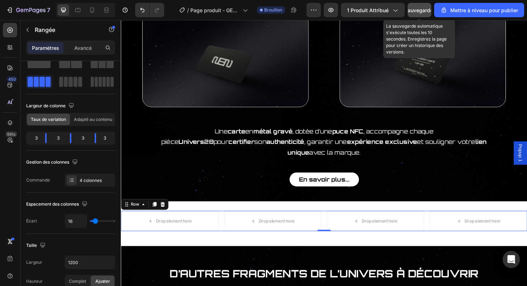
click at [413, 10] on font "Sauvegarder" at bounding box center [420, 10] width 30 height 6
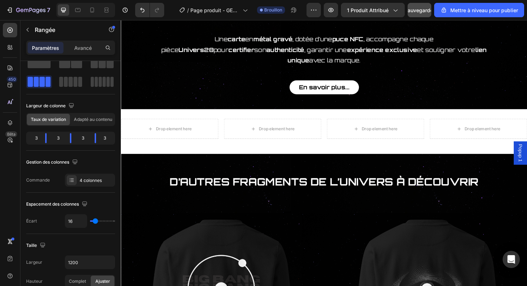
scroll to position [597, 0]
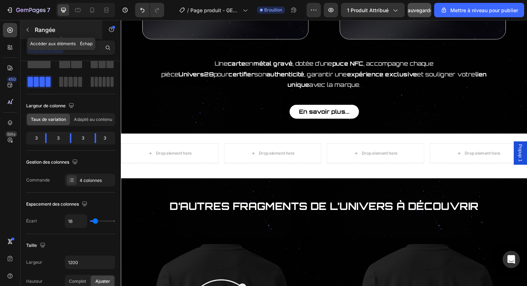
click at [56, 32] on p "Rangée" at bounding box center [65, 29] width 61 height 9
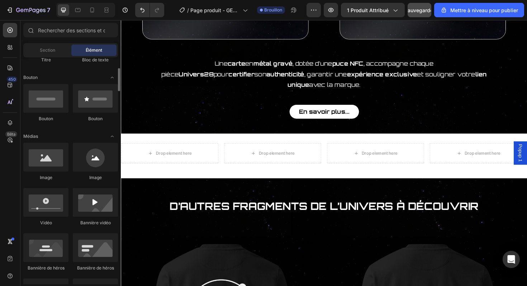
scroll to position [153, 0]
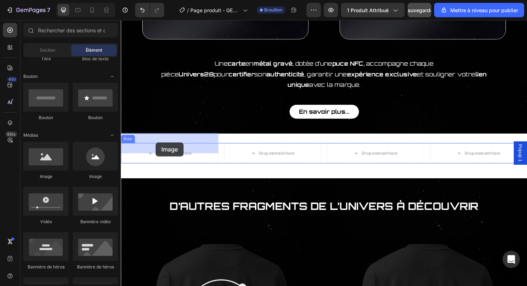
drag, startPoint x: 170, startPoint y: 183, endPoint x: 157, endPoint y: 150, distance: 35.4
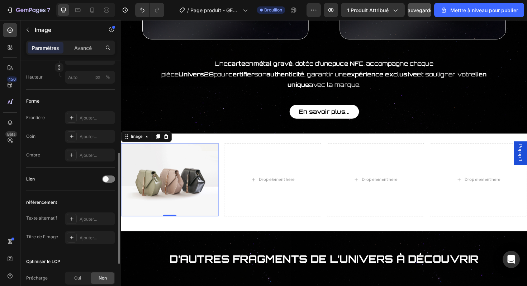
scroll to position [226, 0]
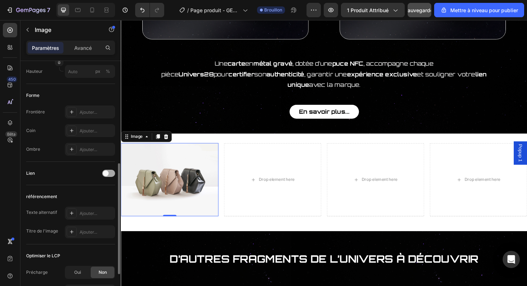
click at [107, 175] on span at bounding box center [106, 173] width 6 height 6
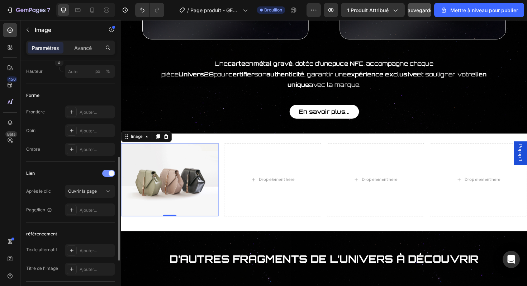
click at [107, 175] on div at bounding box center [108, 173] width 13 height 7
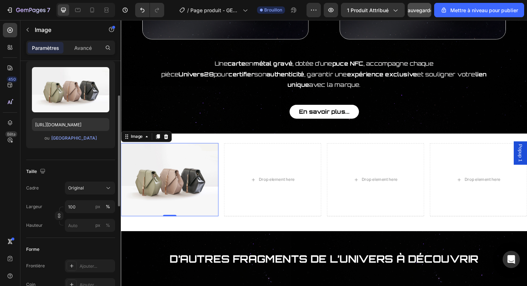
scroll to position [71, 0]
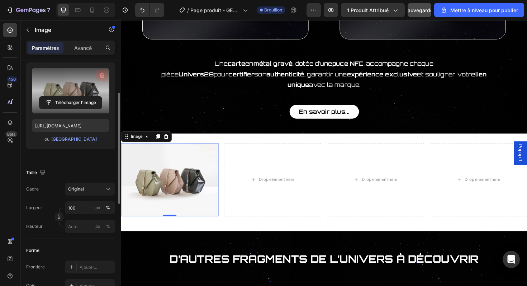
click at [105, 74] on icon "button" at bounding box center [102, 75] width 7 height 7
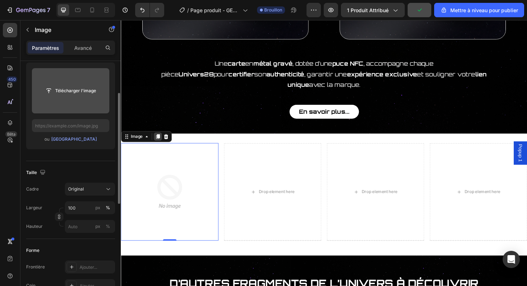
click at [157, 141] on icon at bounding box center [160, 144] width 6 height 6
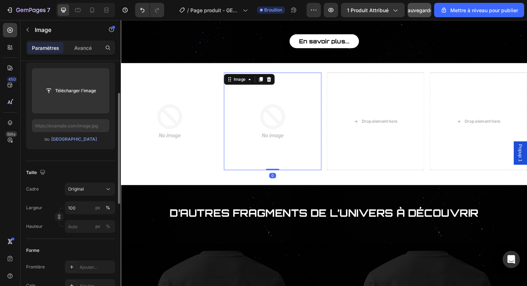
scroll to position [667, 0]
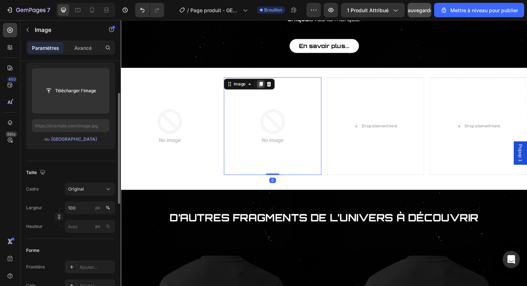
click at [268, 85] on icon at bounding box center [269, 87] width 4 height 5
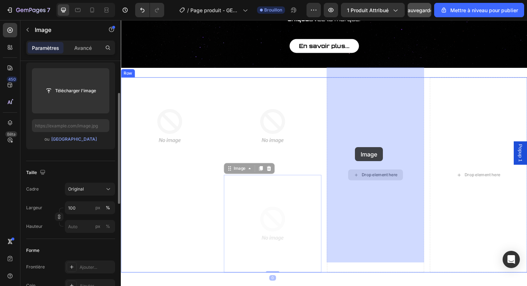
drag, startPoint x: 279, startPoint y: 190, endPoint x: 370, endPoint y: 155, distance: 97.2
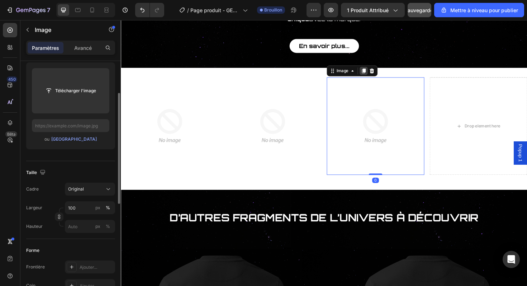
click at [379, 71] on icon at bounding box center [378, 73] width 4 height 5
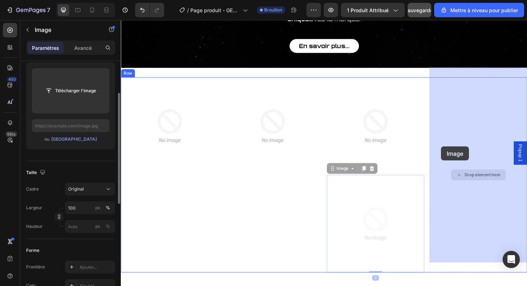
drag, startPoint x: 401, startPoint y: 193, endPoint x: 460, endPoint y: 154, distance: 70.9
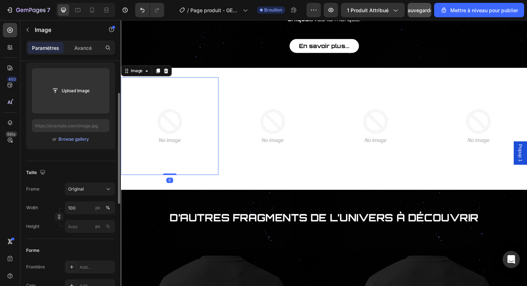
click at [206, 127] on img at bounding box center [172, 132] width 103 height 103
click at [86, 138] on font "[GEOGRAPHIC_DATA]" at bounding box center [74, 138] width 46 height 5
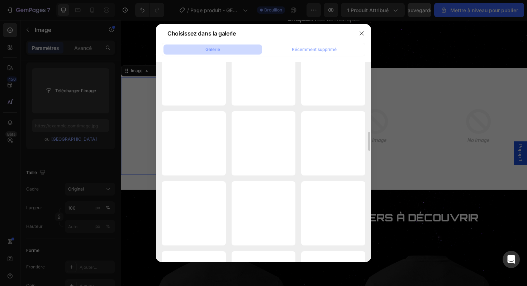
scroll to position [662, 0]
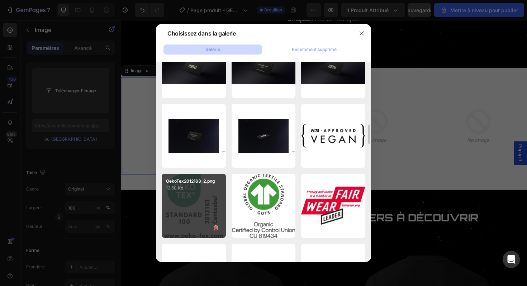
click at [217, 208] on div "OekoTex2012163_2.png 12,60 Ko" at bounding box center [194, 206] width 64 height 64
type input "https://cdn.shopify.com/s/files/1/0894/2364/2960/files/gempages_563521886198170…"
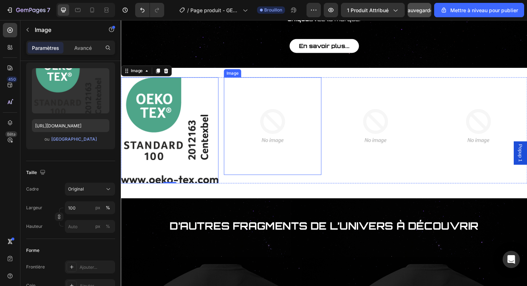
click at [275, 136] on img at bounding box center [281, 132] width 103 height 103
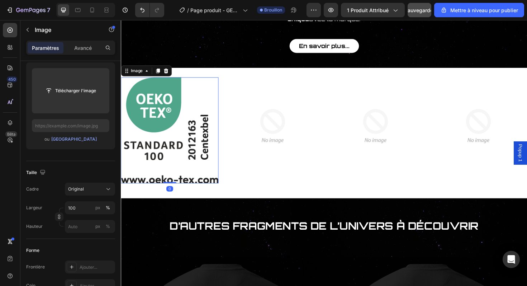
click at [206, 148] on img at bounding box center [172, 137] width 103 height 112
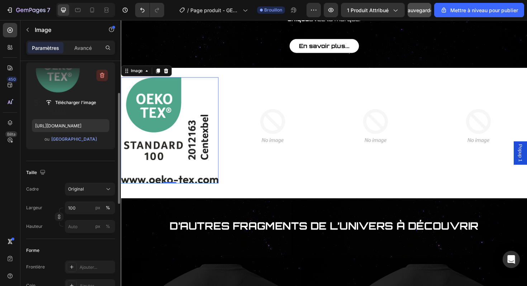
click at [102, 74] on icon "button" at bounding box center [102, 75] width 5 height 5
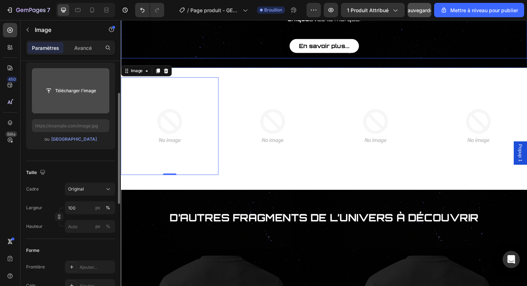
click at [421, 11] on font "Sauvegarder" at bounding box center [420, 10] width 30 height 6
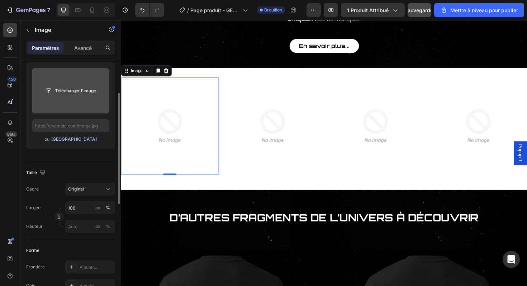
click at [89, 136] on font "[GEOGRAPHIC_DATA]" at bounding box center [74, 138] width 46 height 5
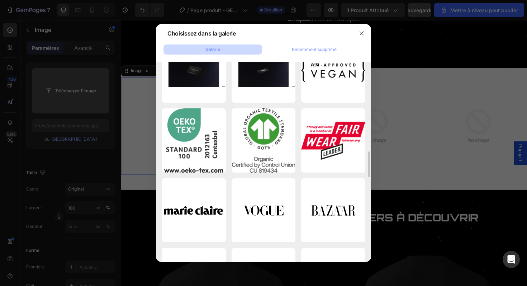
scroll to position [723, 0]
